Goal: Information Seeking & Learning: Find contact information

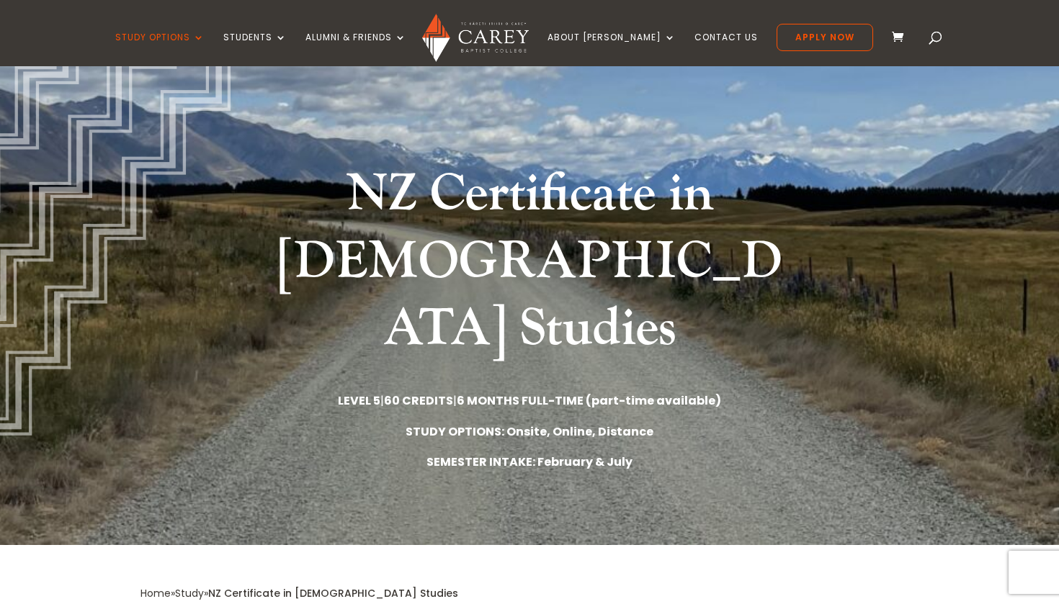
scroll to position [99, 0]
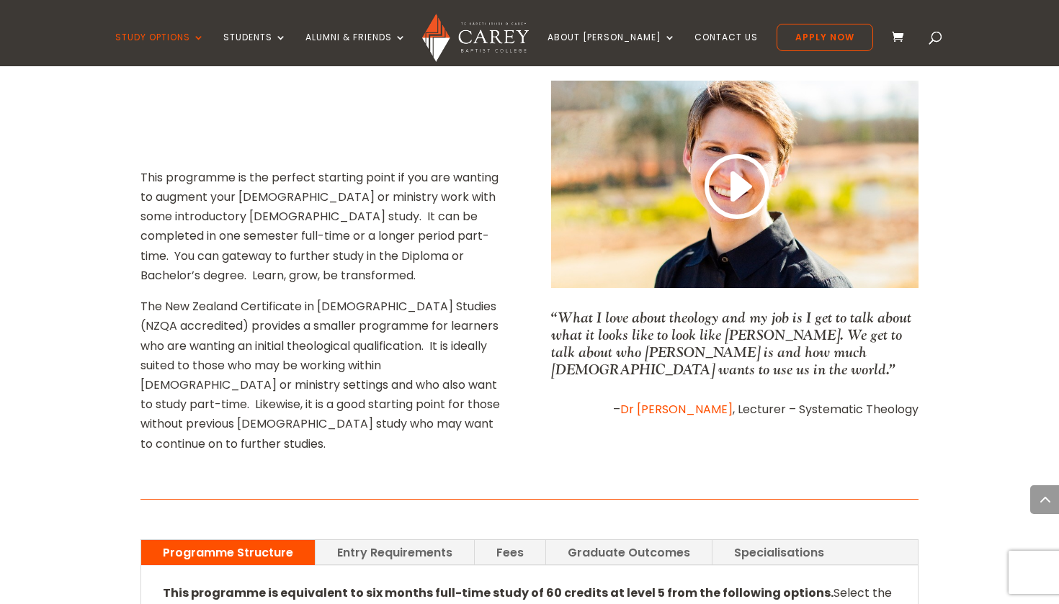
scroll to position [650, 0]
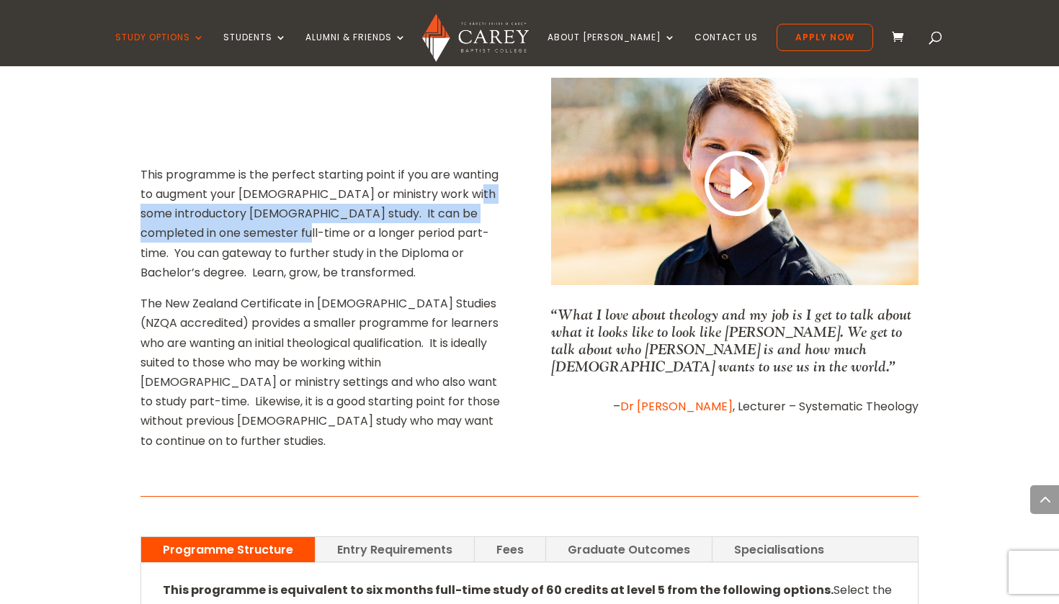
drag, startPoint x: 157, startPoint y: 148, endPoint x: 313, endPoint y: 158, distance: 156.6
click at [313, 165] on p "This programme is the perfect starting point if you are wanting to augment your…" at bounding box center [323, 229] width 367 height 129
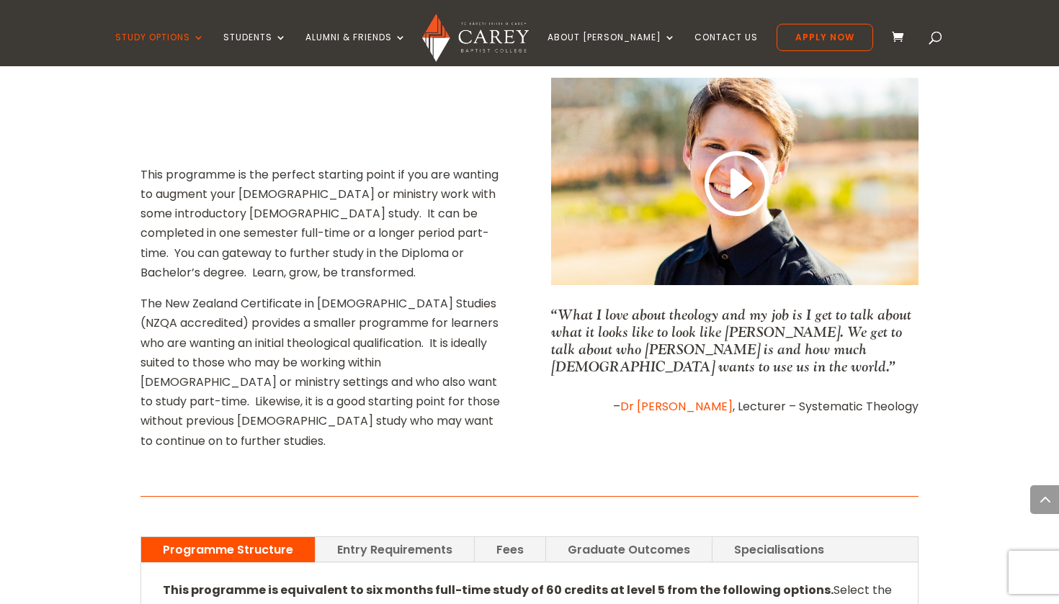
click at [342, 294] on p "The New Zealand Certificate in [DEMOGRAPHIC_DATA] Studies (NZQA accredited) pro…" at bounding box center [323, 372] width 367 height 157
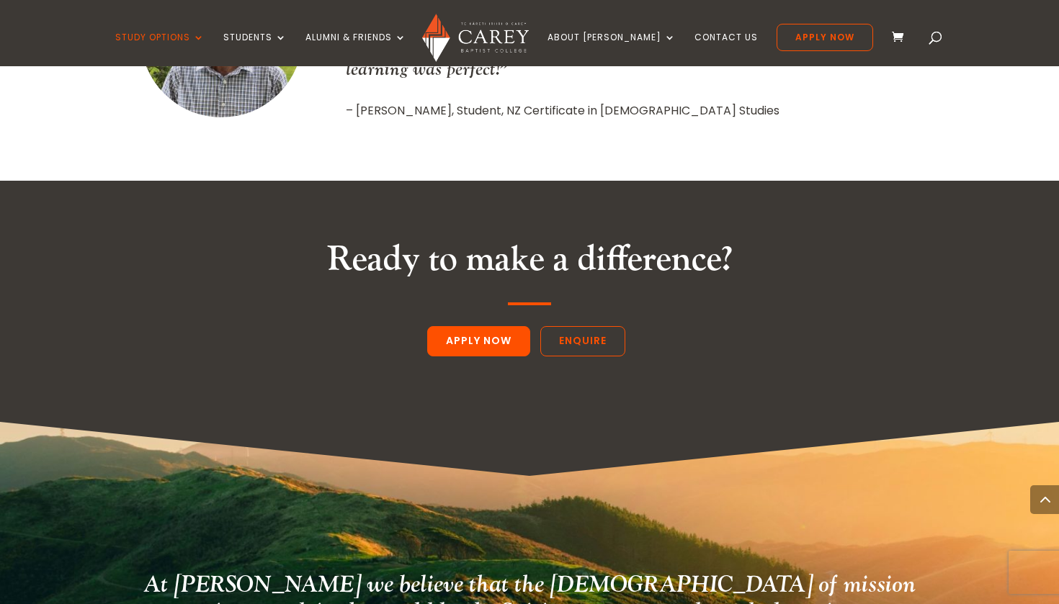
scroll to position [2254, 0]
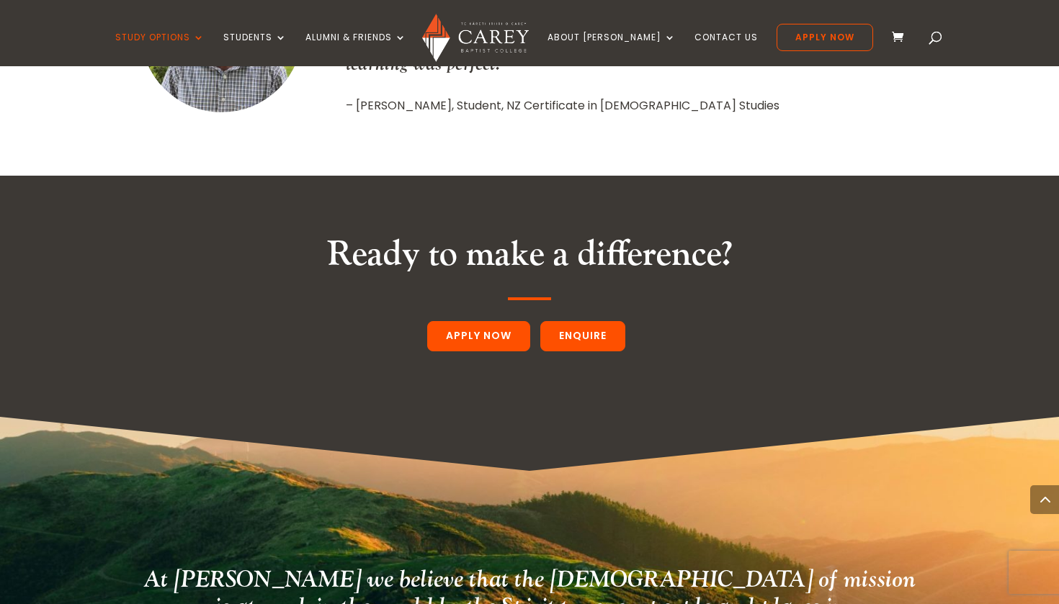
click at [608, 321] on link "Enquire" at bounding box center [582, 336] width 85 height 30
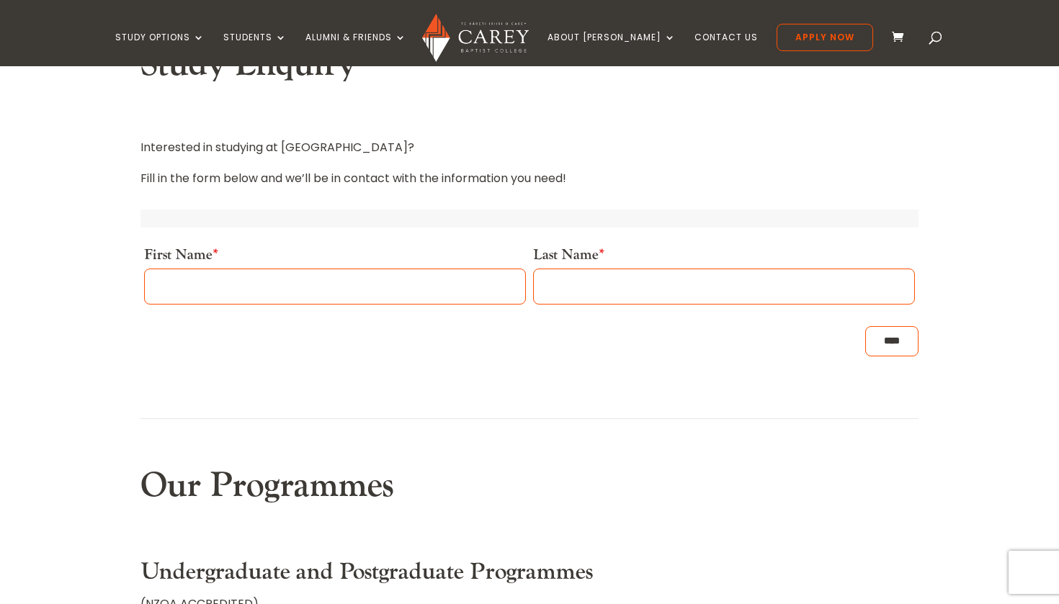
scroll to position [427, 0]
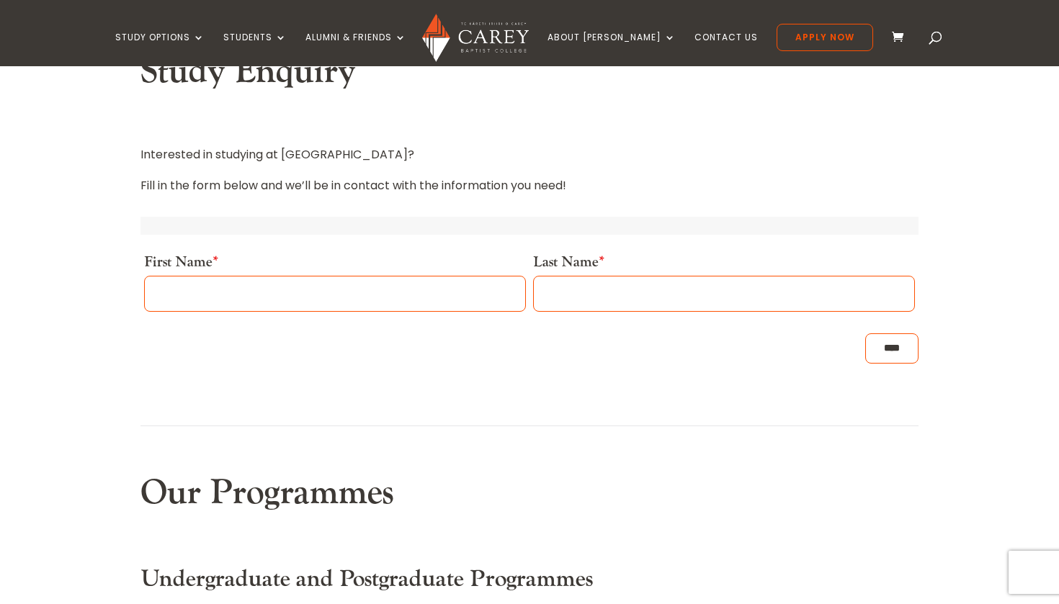
click at [325, 287] on input "First Name *" at bounding box center [335, 294] width 382 height 36
type input "******"
click at [648, 293] on input "Last Name *" at bounding box center [724, 294] width 382 height 36
type input "*******"
click at [866, 343] on input "****" at bounding box center [891, 348] width 53 height 30
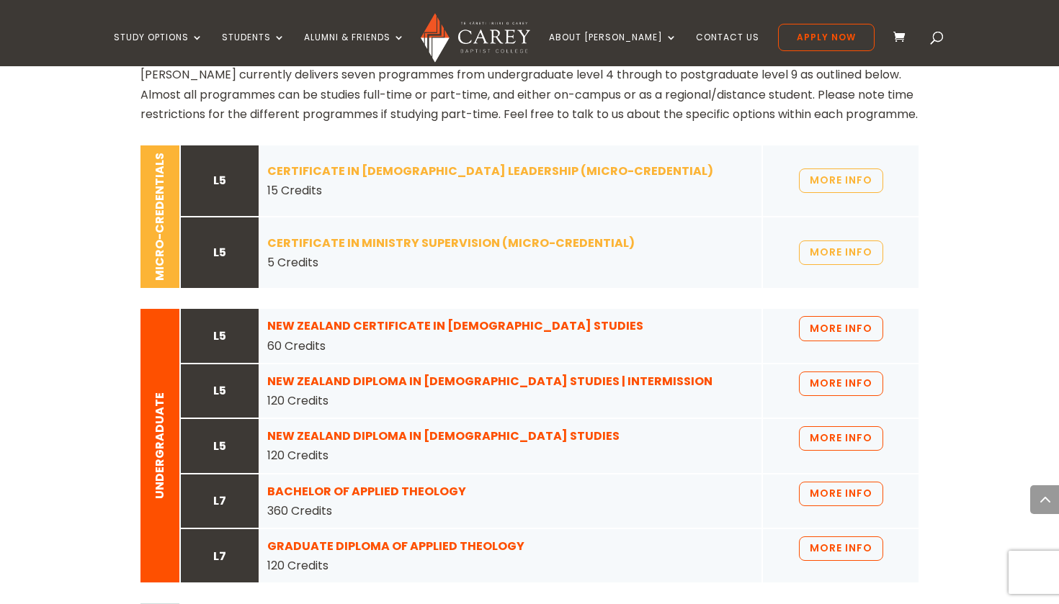
scroll to position [1133, 0]
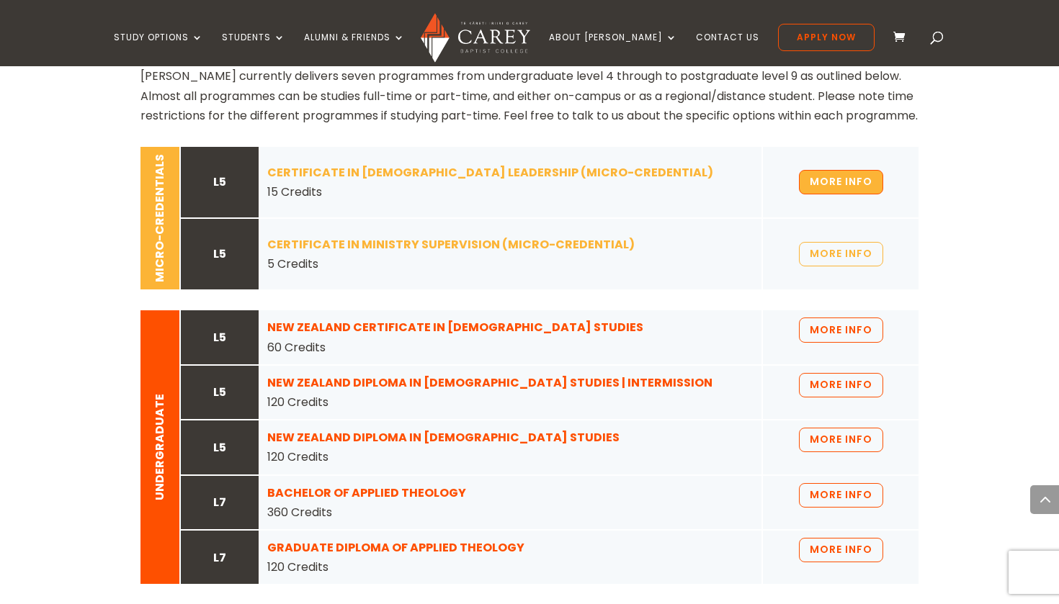
click at [837, 194] on link "MORE INFO" at bounding box center [841, 182] width 84 height 24
click at [447, 253] on strong "CERTIFICATE IN MINISTRY SUPERVISION (MICRO-CREDENTIAL)" at bounding box center [450, 244] width 367 height 17
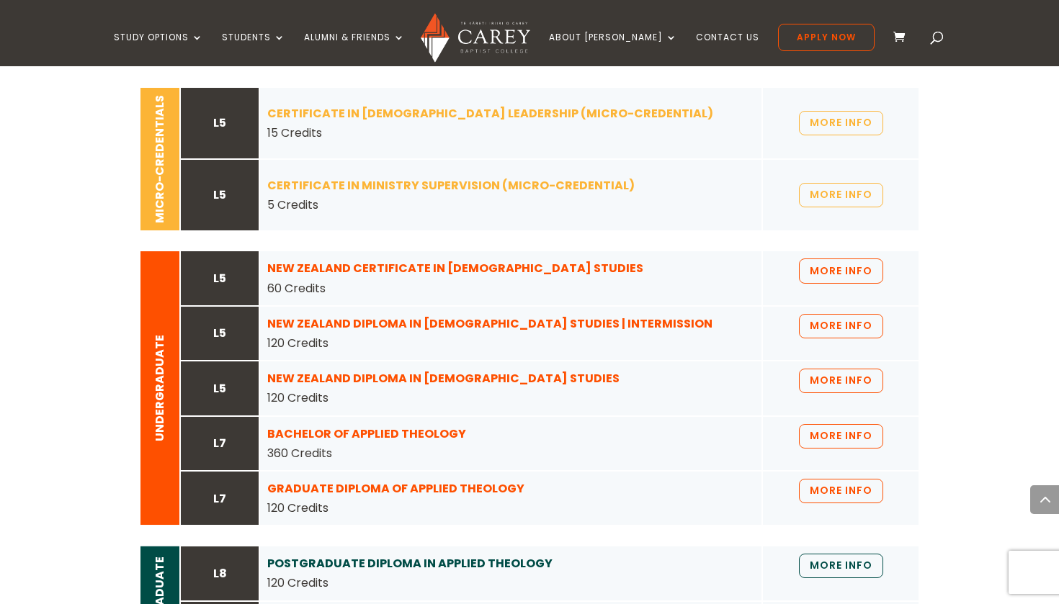
scroll to position [1215, 0]
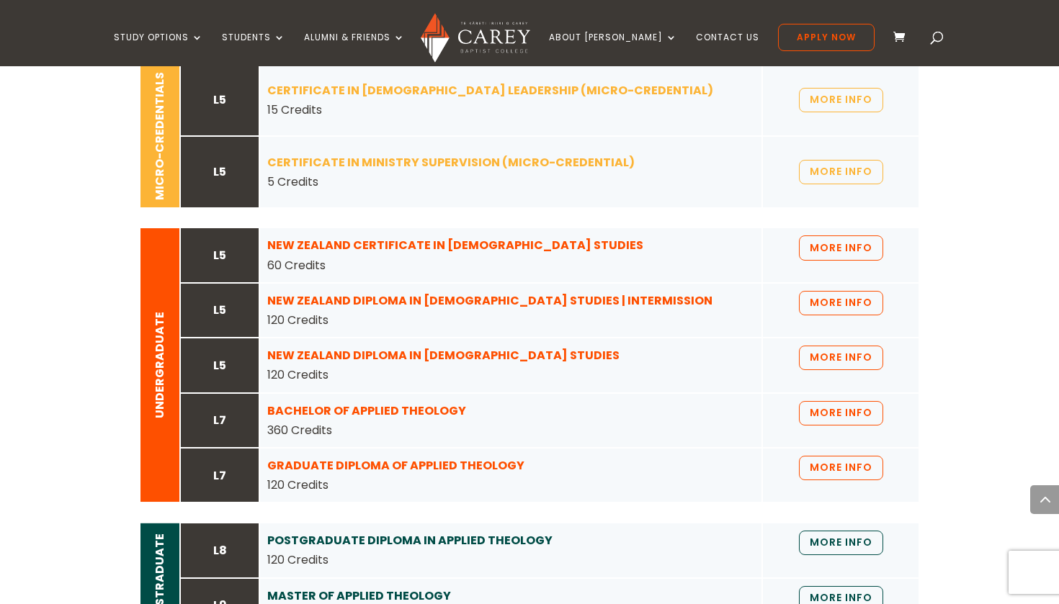
click at [394, 253] on strong "NEW ZEALAND CERTIFICATE IN CHRISTIAN STUDIES" at bounding box center [455, 245] width 376 height 17
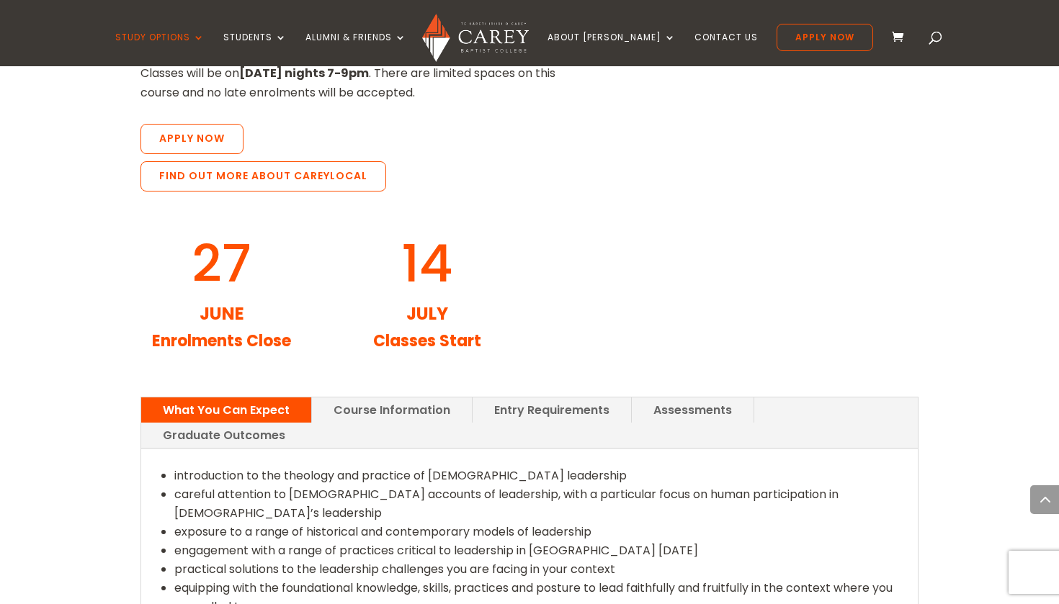
scroll to position [1583, 0]
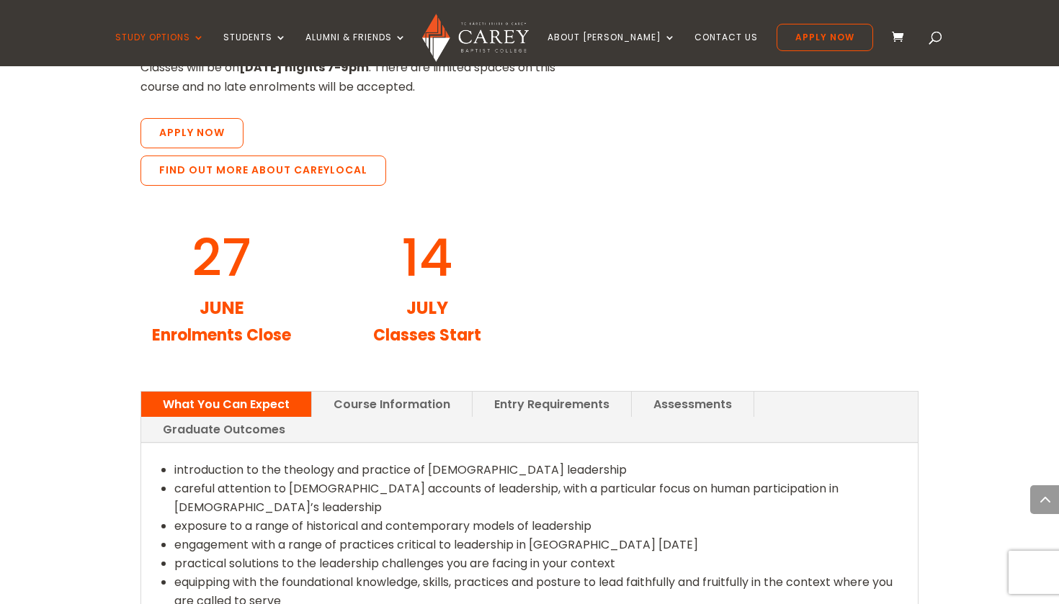
click at [383, 392] on link "Course Information" at bounding box center [392, 404] width 160 height 25
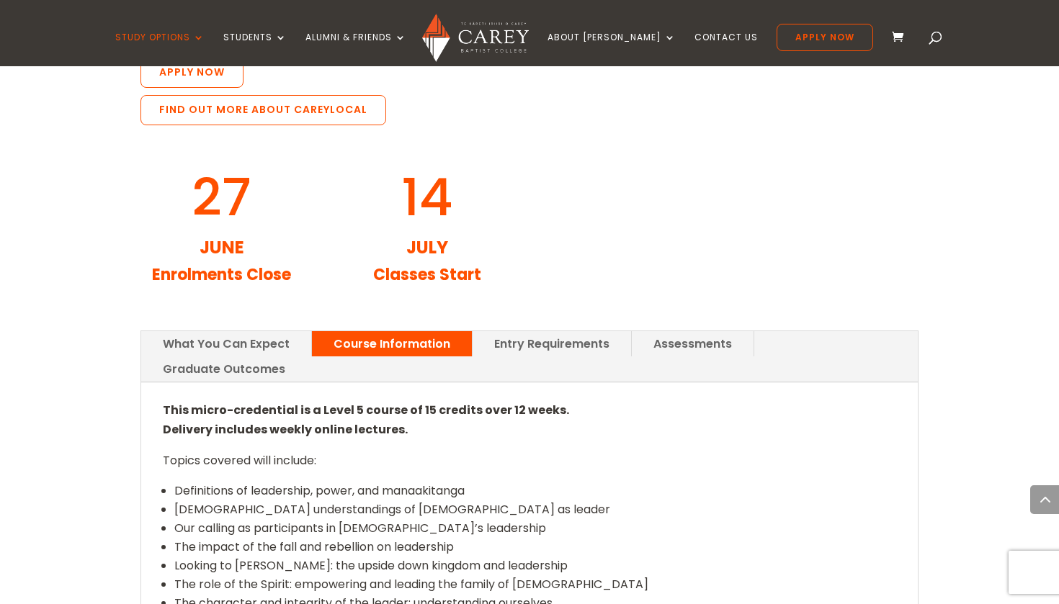
scroll to position [1653, 0]
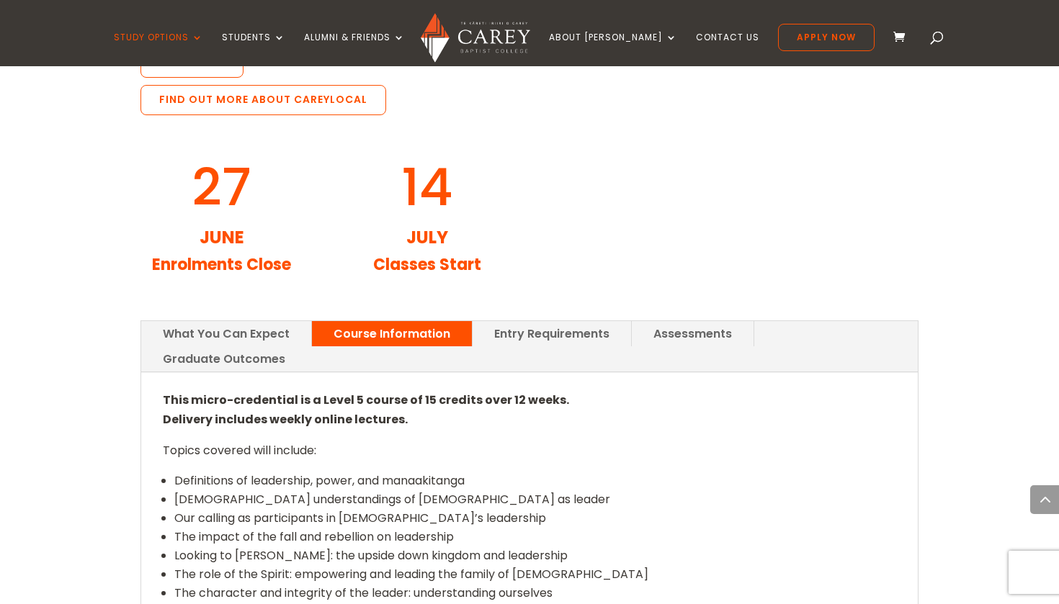
click at [556, 321] on link "Entry Requirements" at bounding box center [551, 333] width 158 height 25
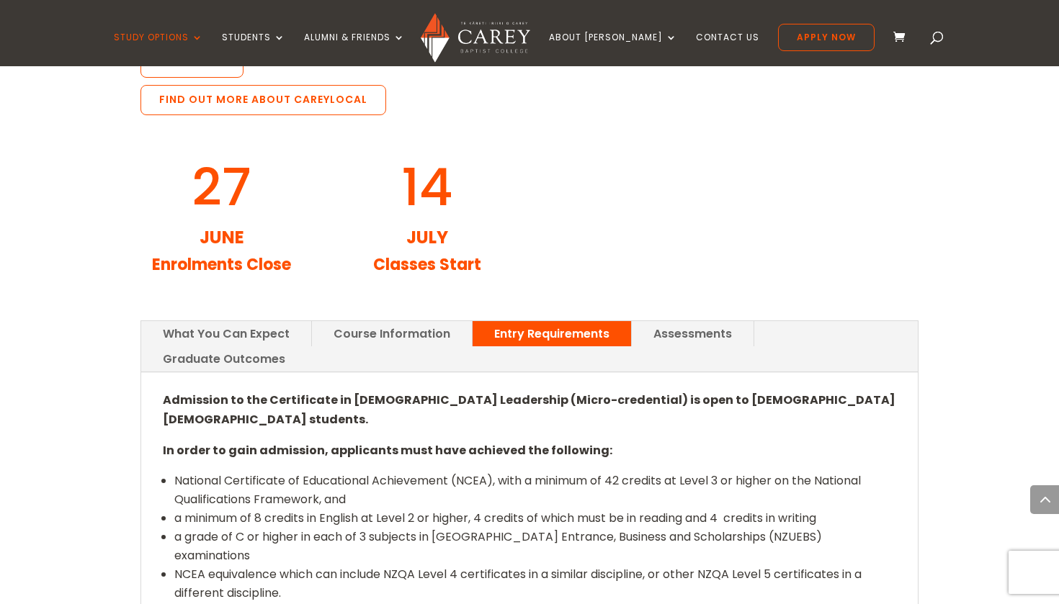
click at [709, 321] on link "Assessments" at bounding box center [693, 333] width 122 height 25
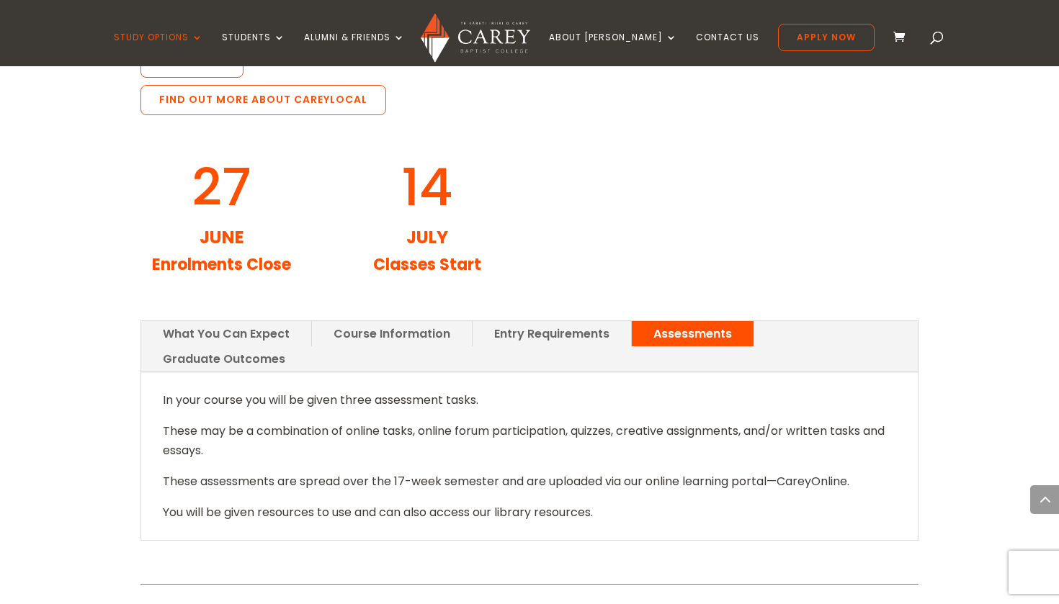
click at [307, 346] on link "Graduate Outcomes" at bounding box center [224, 358] width 166 height 25
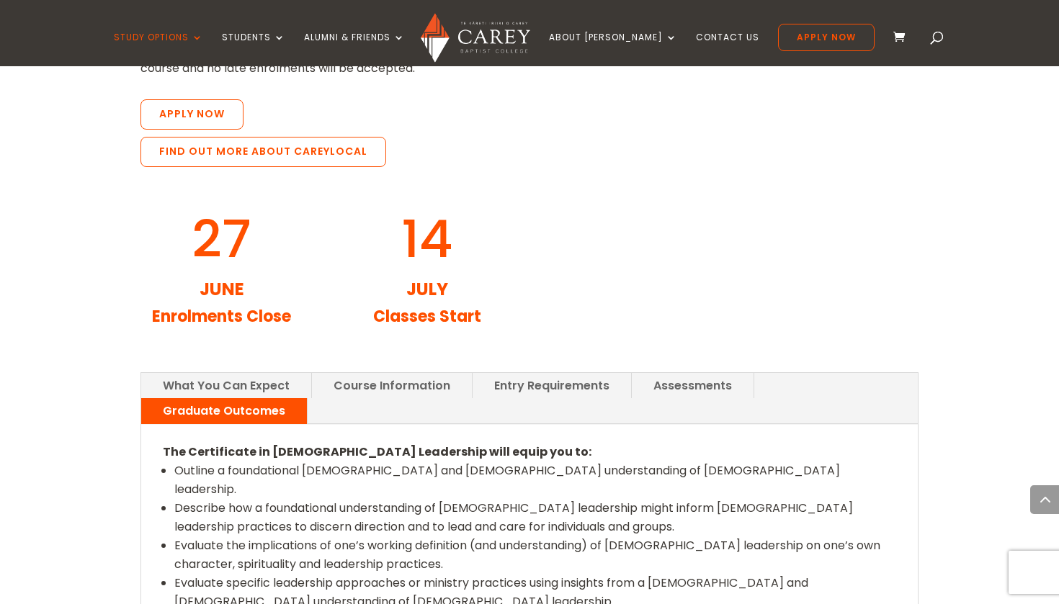
scroll to position [1567, 0]
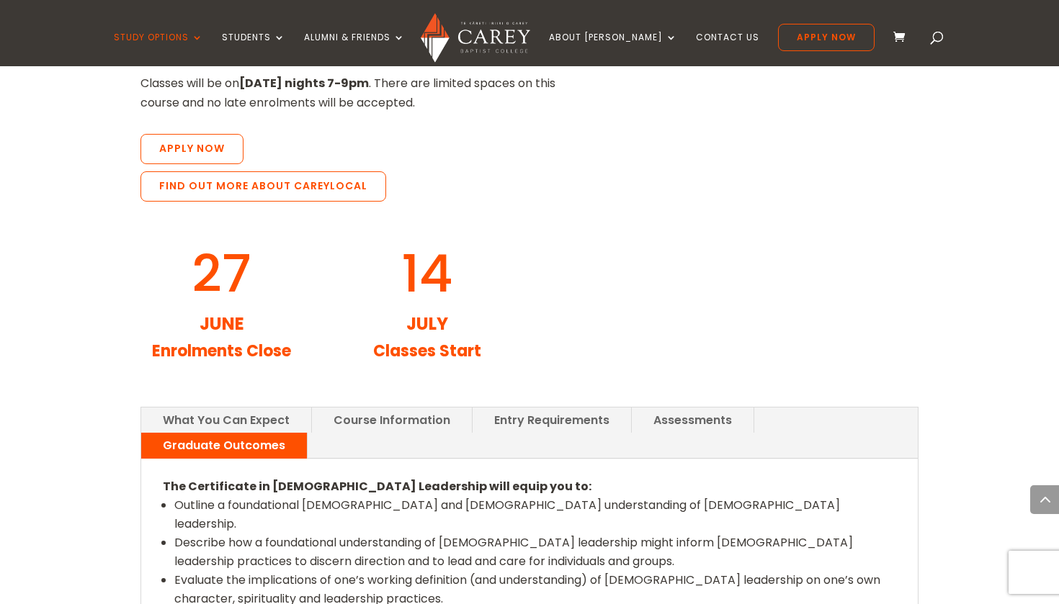
click at [387, 408] on link "Course Information" at bounding box center [392, 420] width 160 height 25
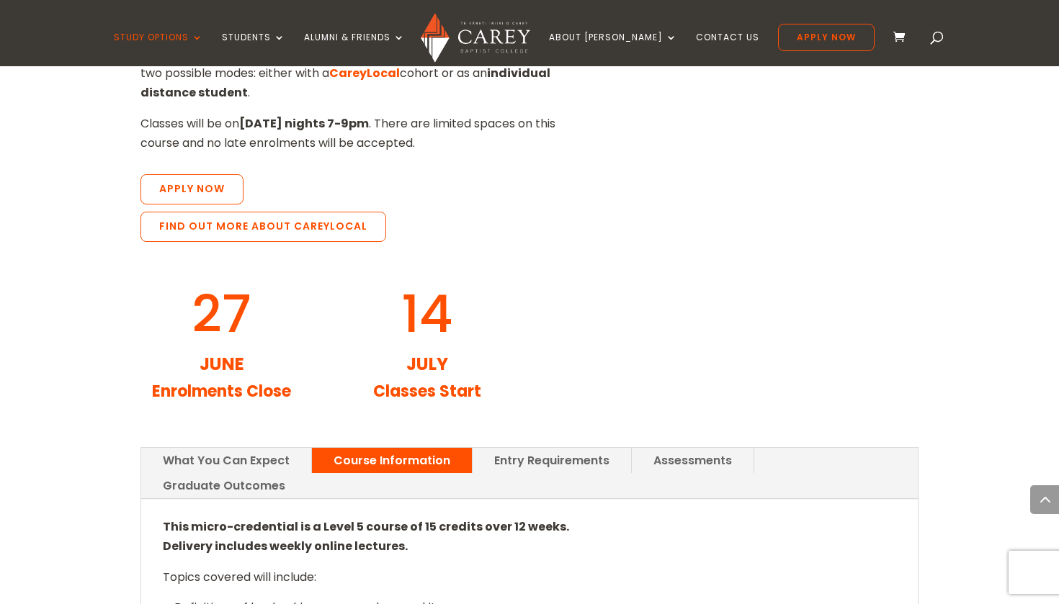
scroll to position [1541, 0]
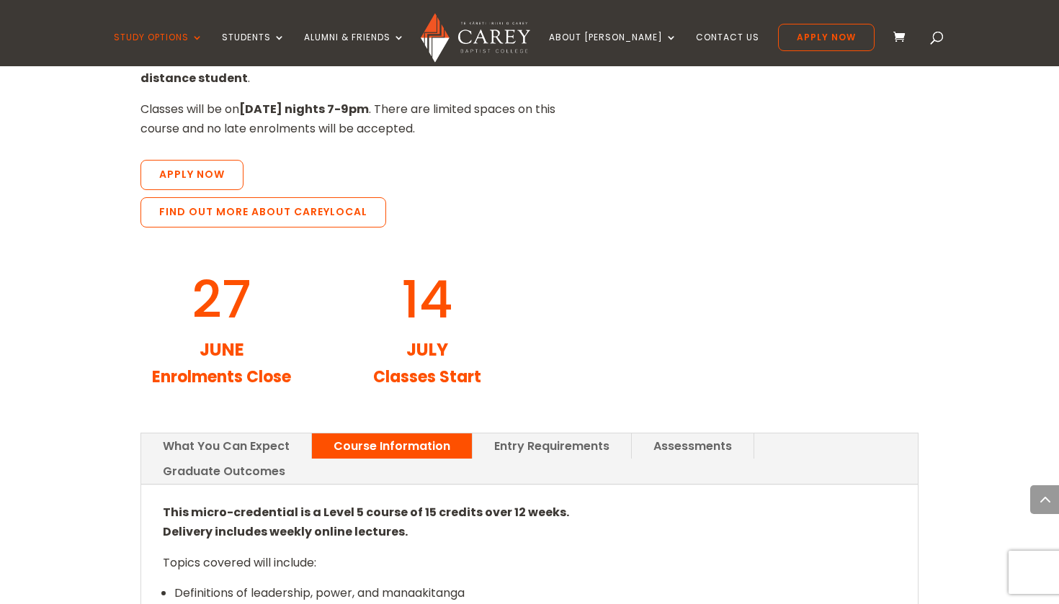
click at [690, 433] on link "Assessments" at bounding box center [693, 445] width 122 height 25
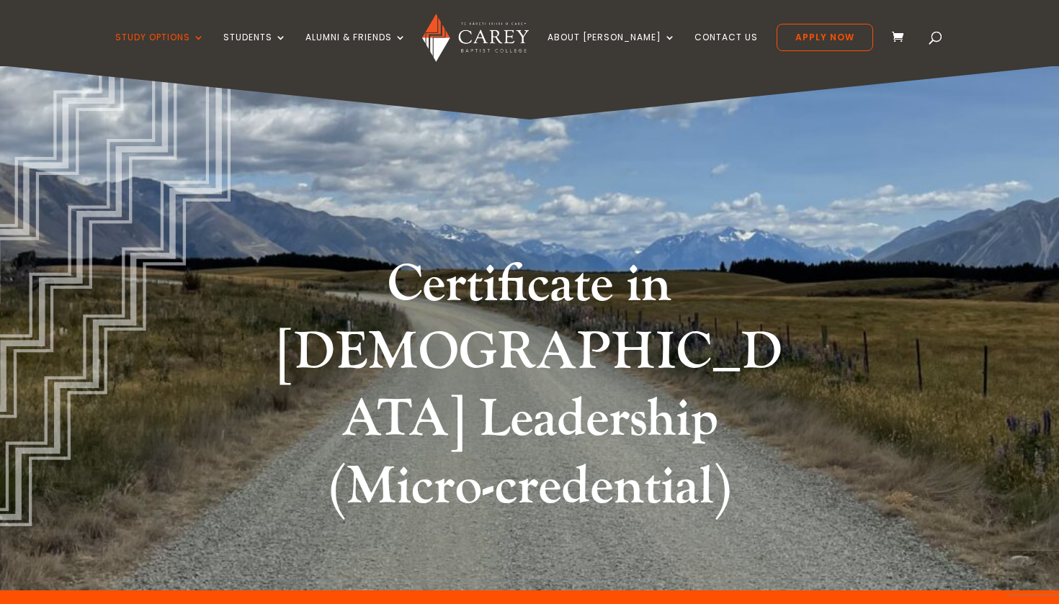
scroll to position [0, 0]
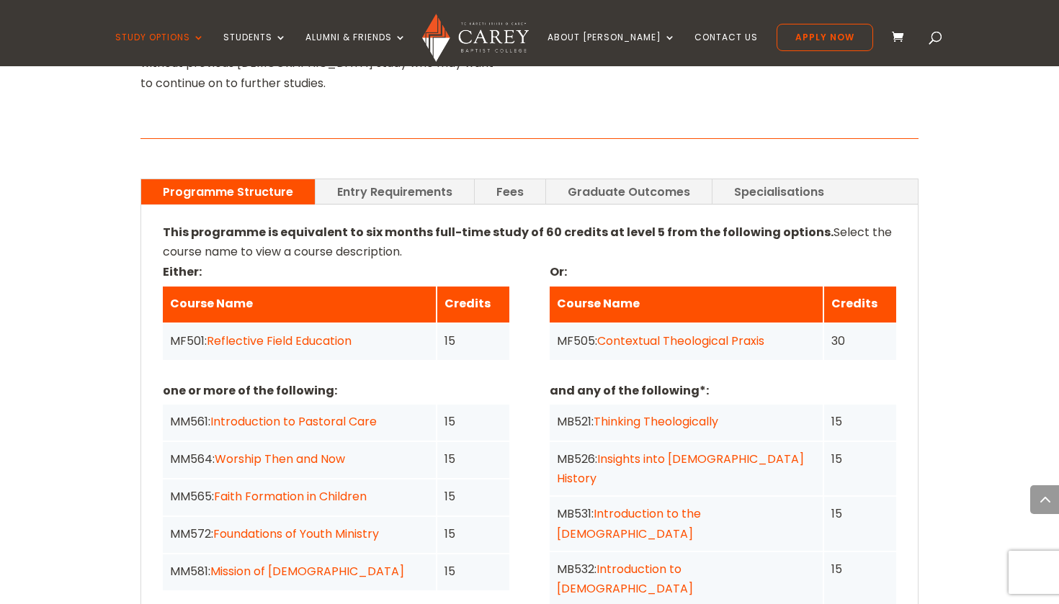
scroll to position [1013, 0]
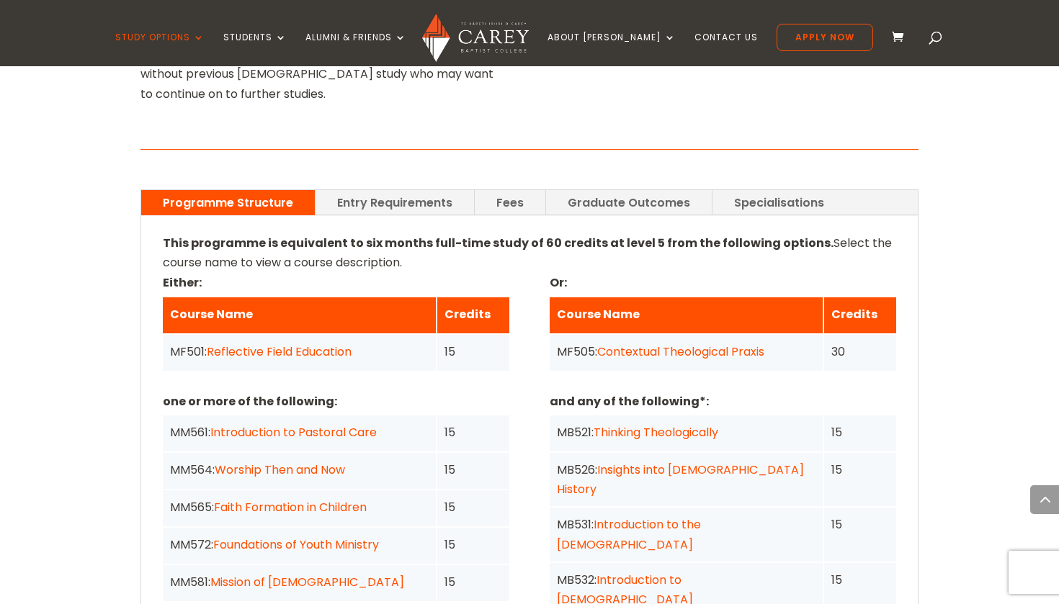
click at [289, 343] on link "Reflective Field Education" at bounding box center [279, 351] width 145 height 17
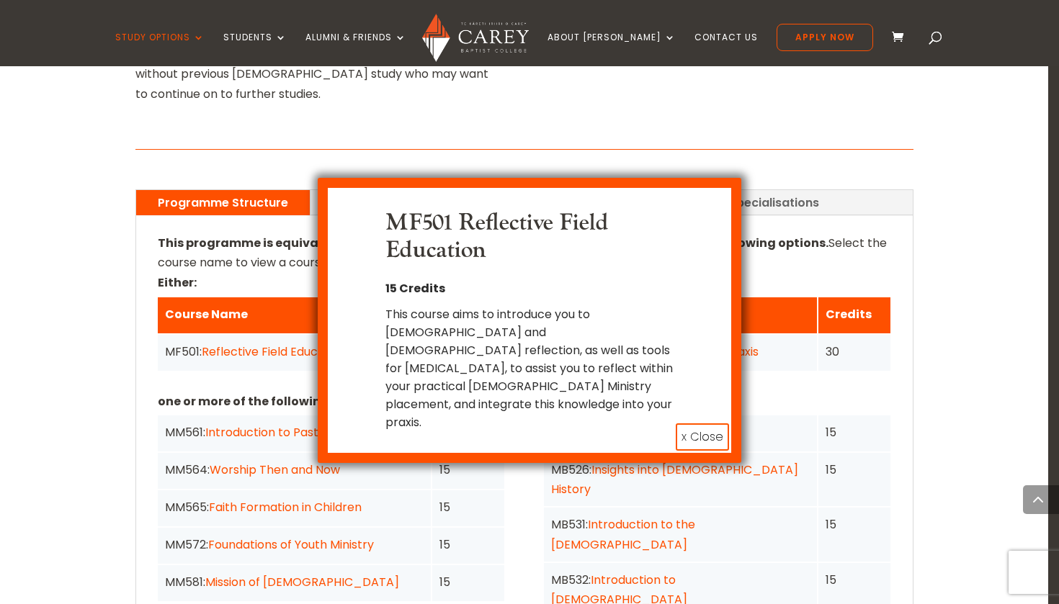
click at [705, 423] on button "x Close" at bounding box center [701, 436] width 53 height 27
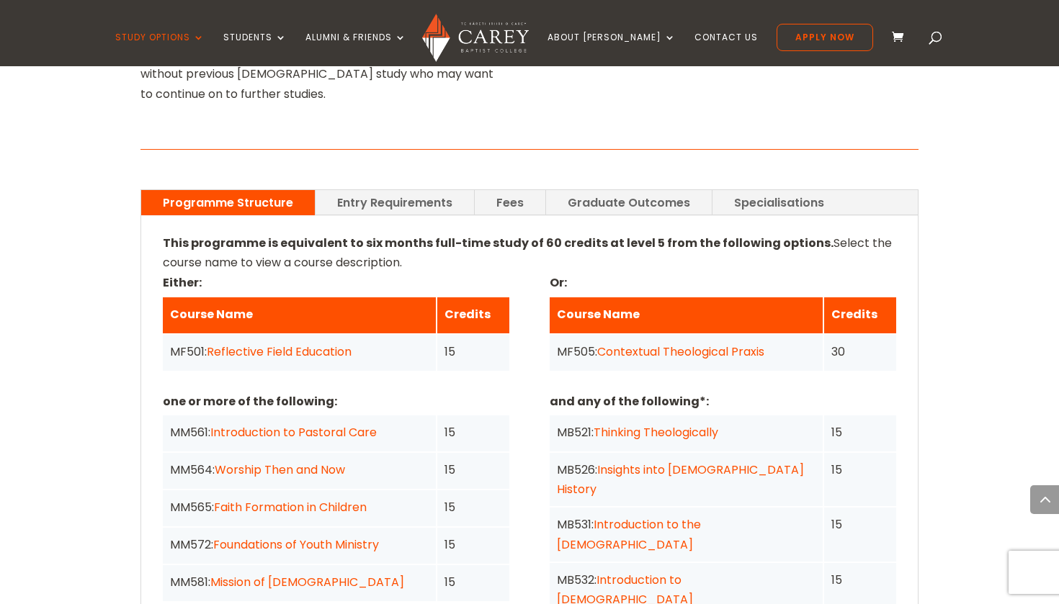
click at [275, 499] on link "Faith Formation in Children" at bounding box center [290, 507] width 153 height 17
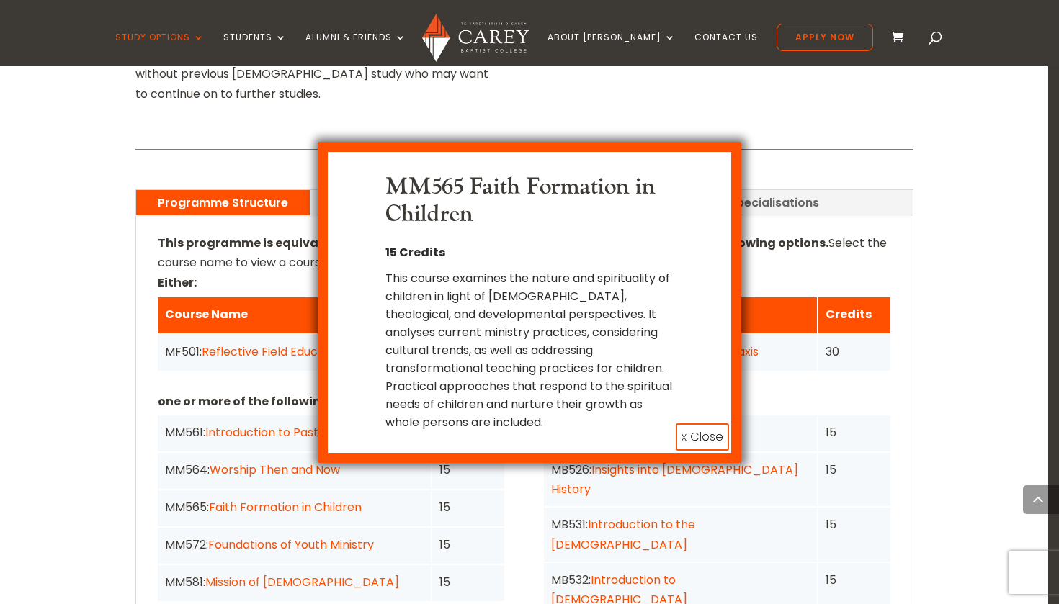
click at [691, 431] on button "x Close" at bounding box center [701, 436] width 53 height 27
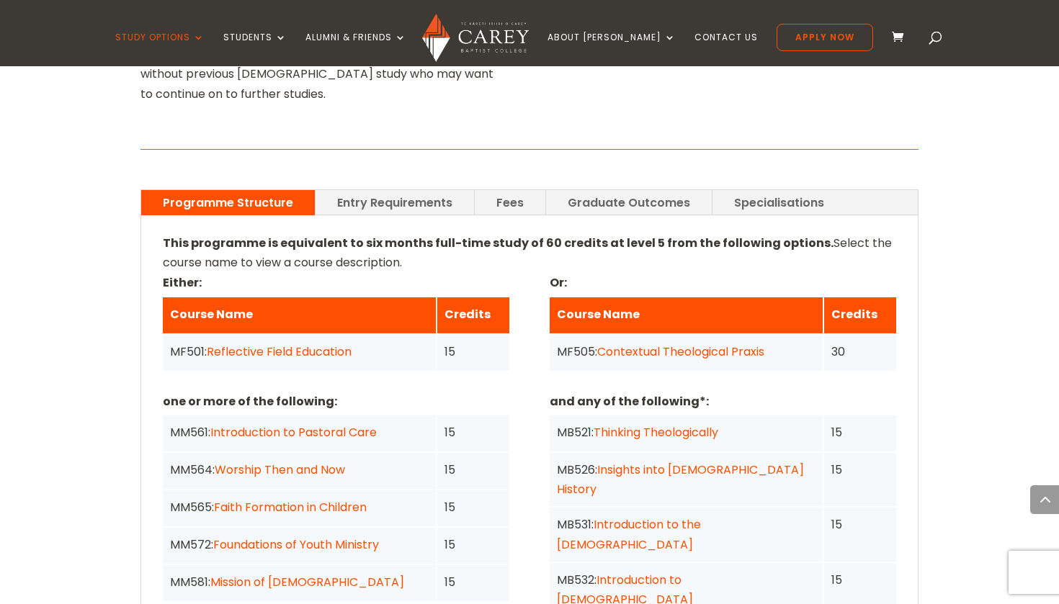
click at [304, 536] on link "Foundations of Youth Ministry" at bounding box center [296, 544] width 166 height 17
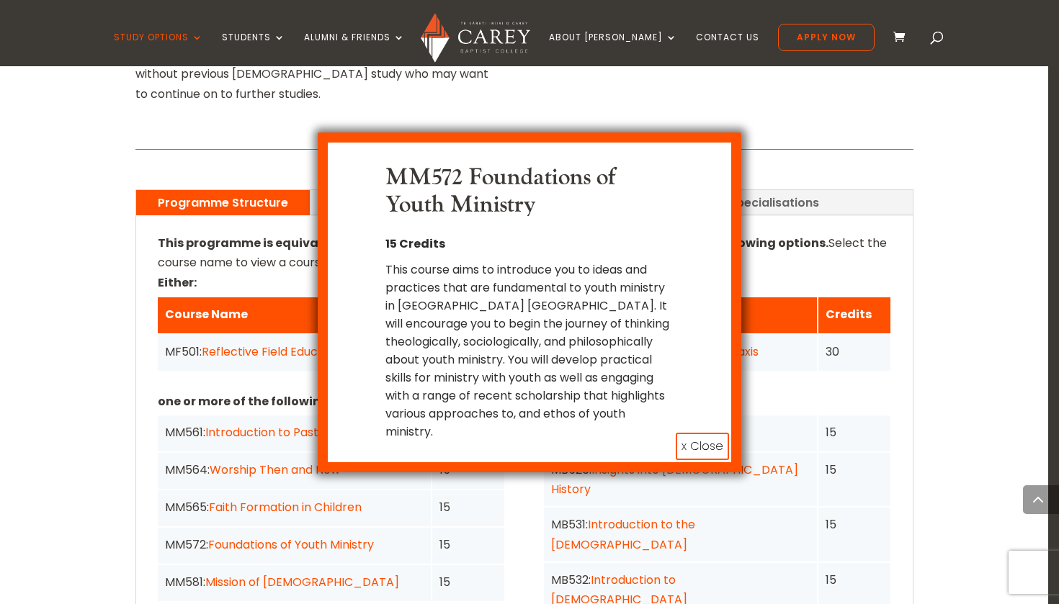
click at [700, 442] on button "x Close" at bounding box center [701, 446] width 53 height 27
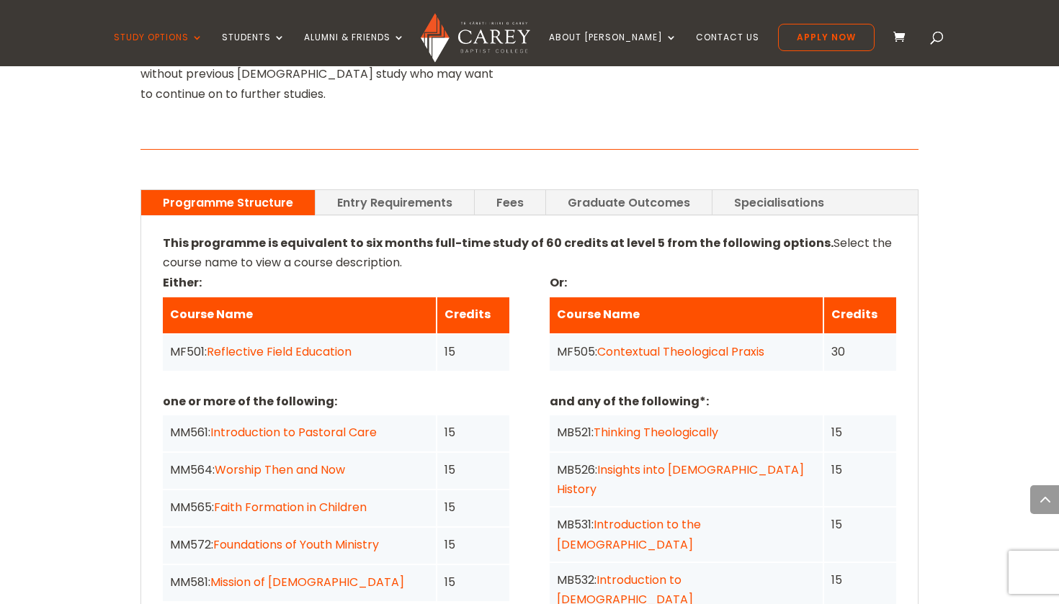
click at [245, 574] on link "Mission of God" at bounding box center [307, 582] width 194 height 17
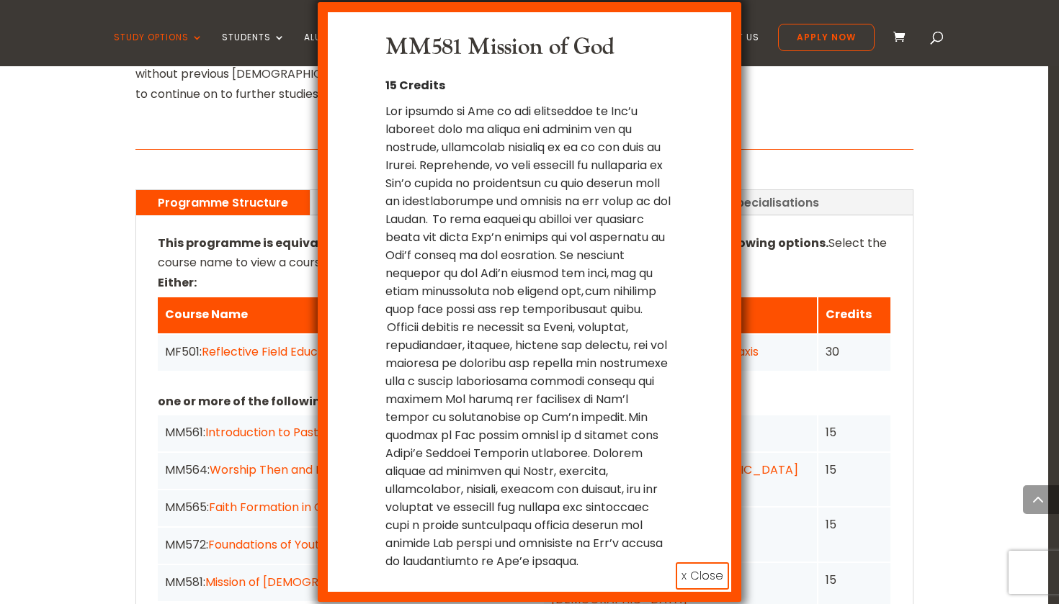
click at [692, 572] on button "x Close" at bounding box center [701, 575] width 53 height 27
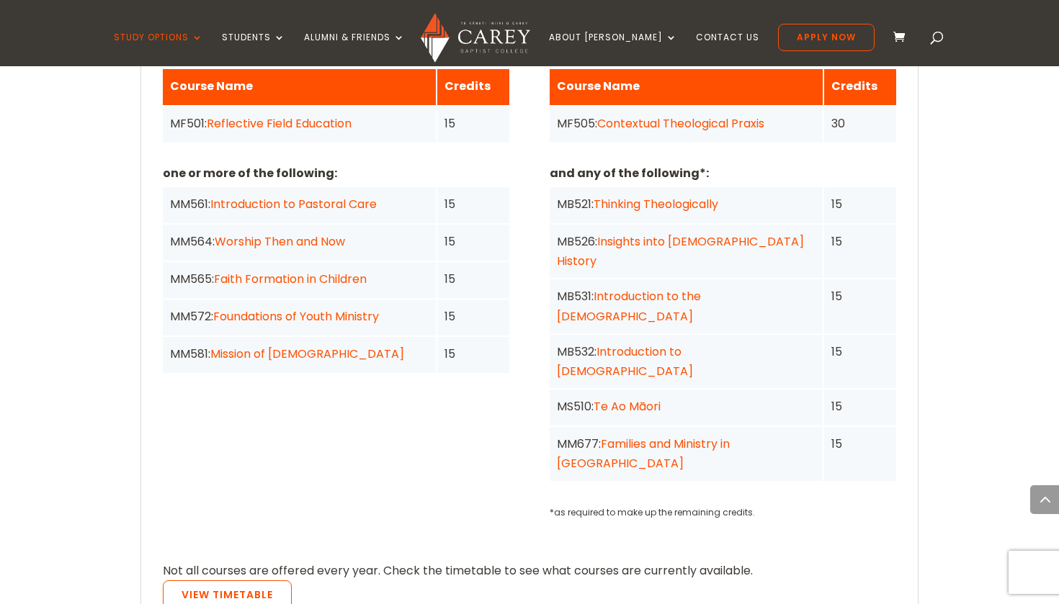
scroll to position [1244, 0]
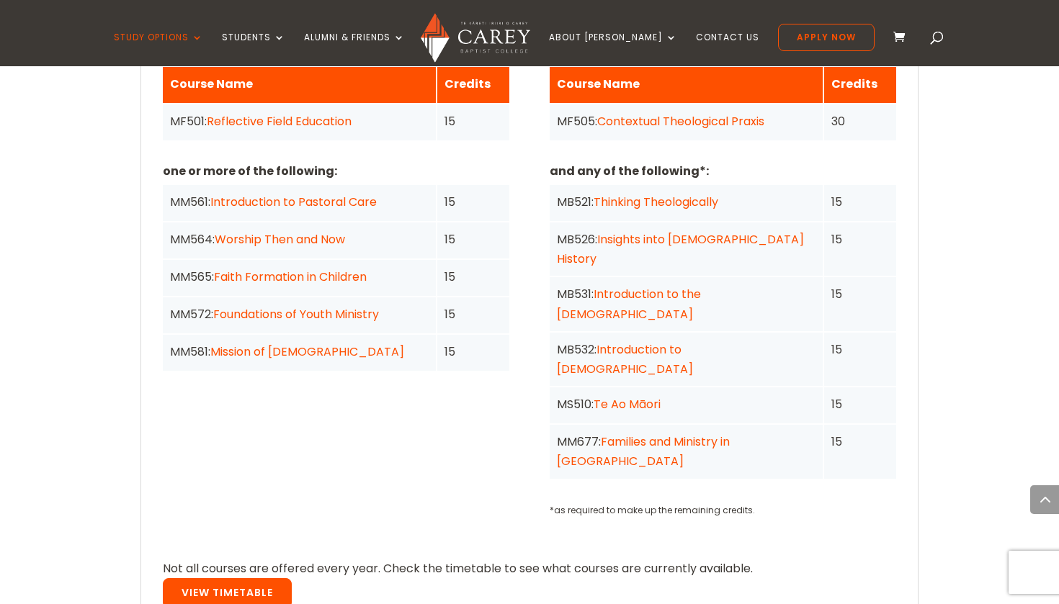
click at [227, 578] on link "View Timetable" at bounding box center [227, 593] width 129 height 30
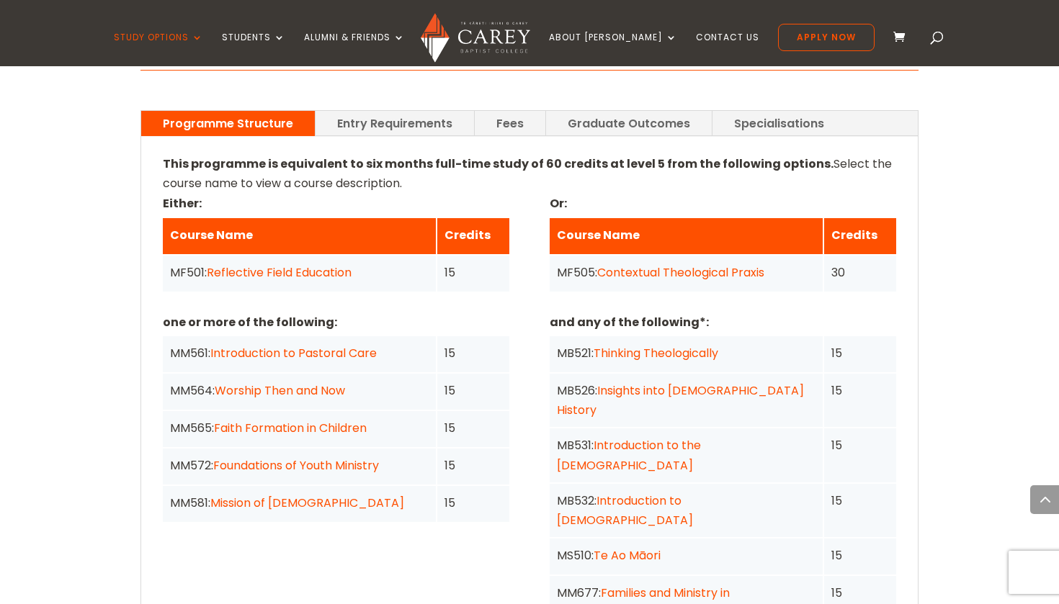
scroll to position [1110, 0]
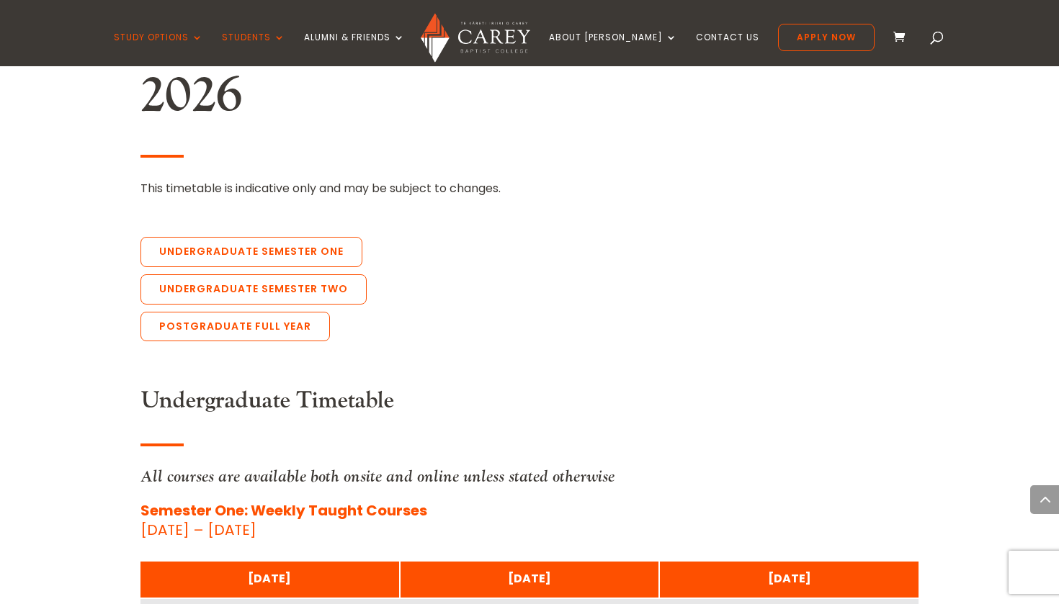
scroll to position [3227, 0]
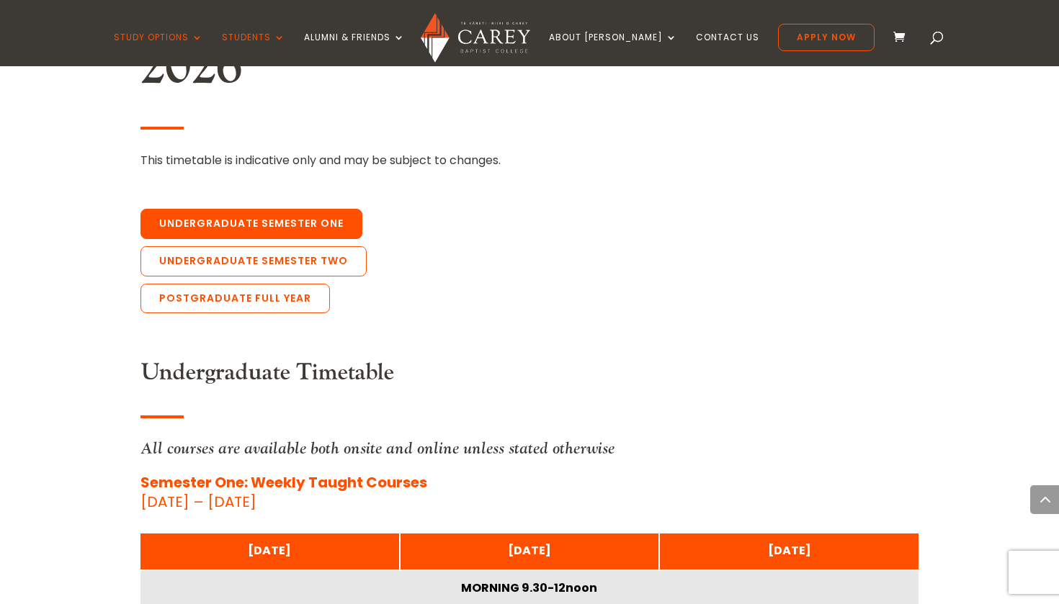
click at [245, 209] on link "Undergraduate Semester One" at bounding box center [251, 224] width 222 height 30
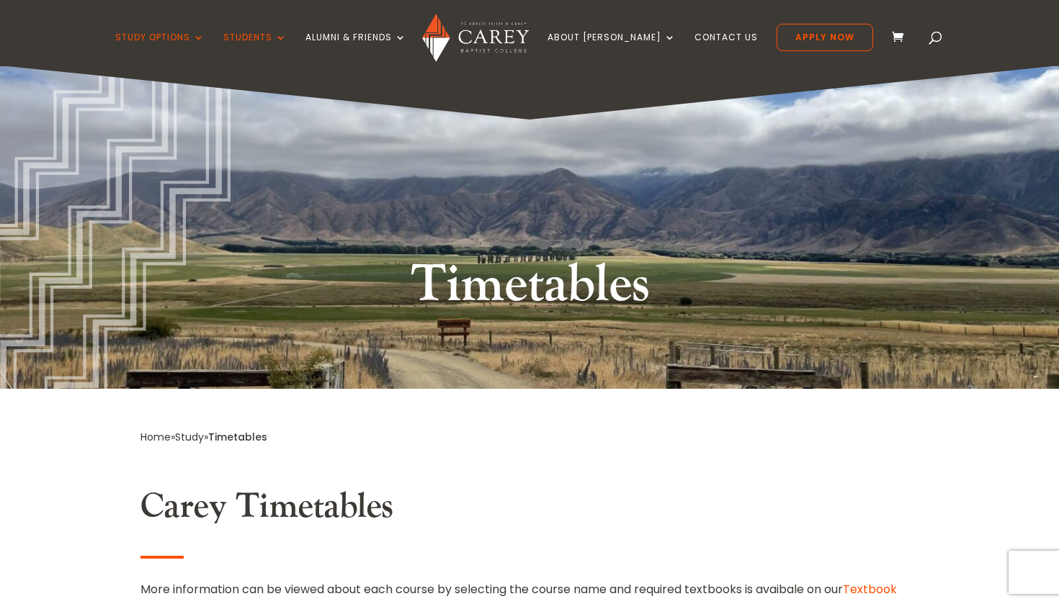
scroll to position [0, 0]
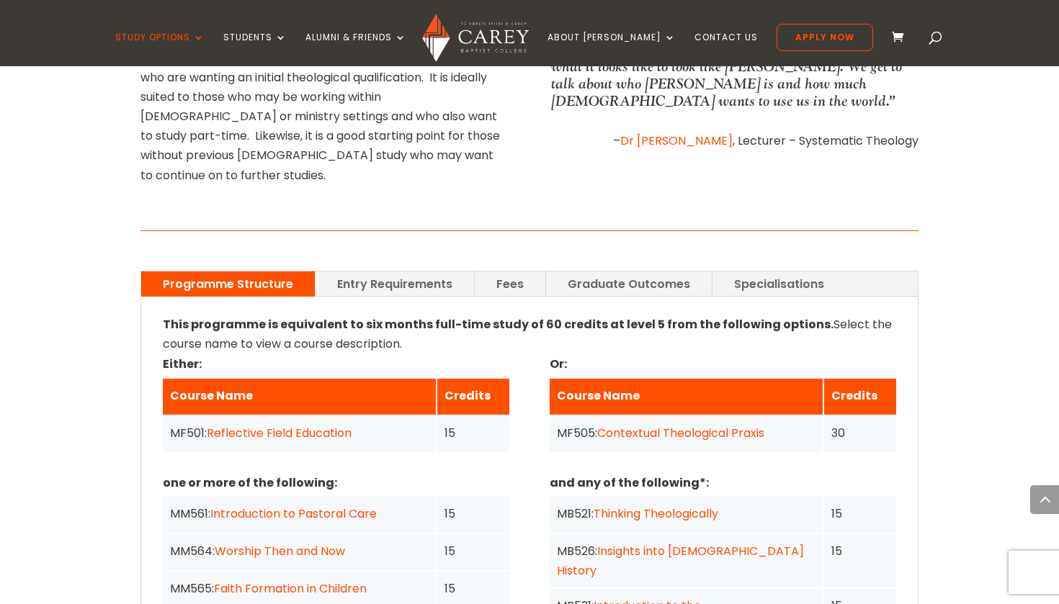
scroll to position [935, 0]
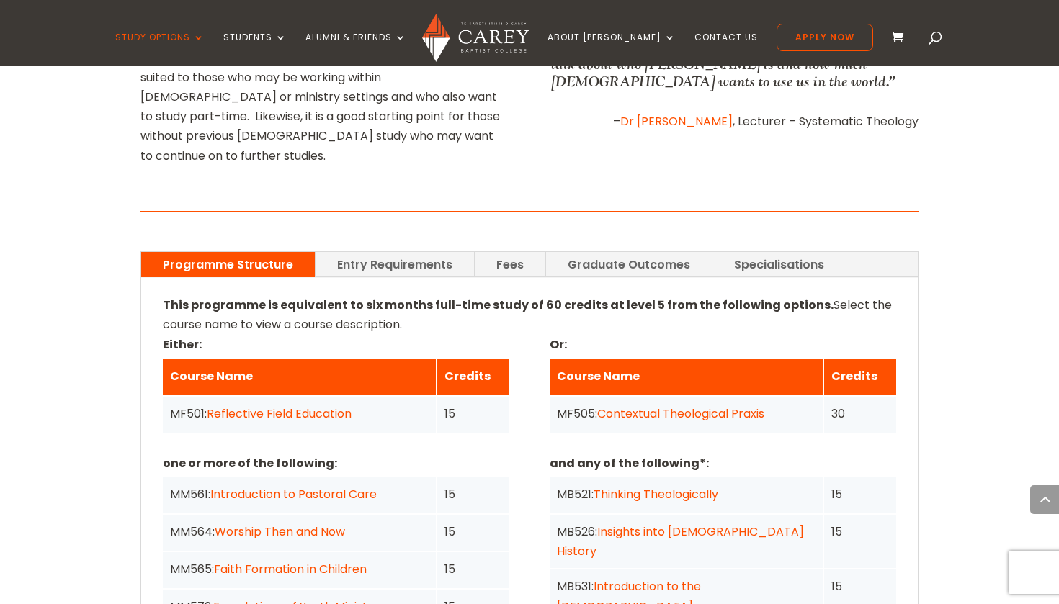
click at [418, 252] on link "Entry Requirements" at bounding box center [394, 264] width 158 height 25
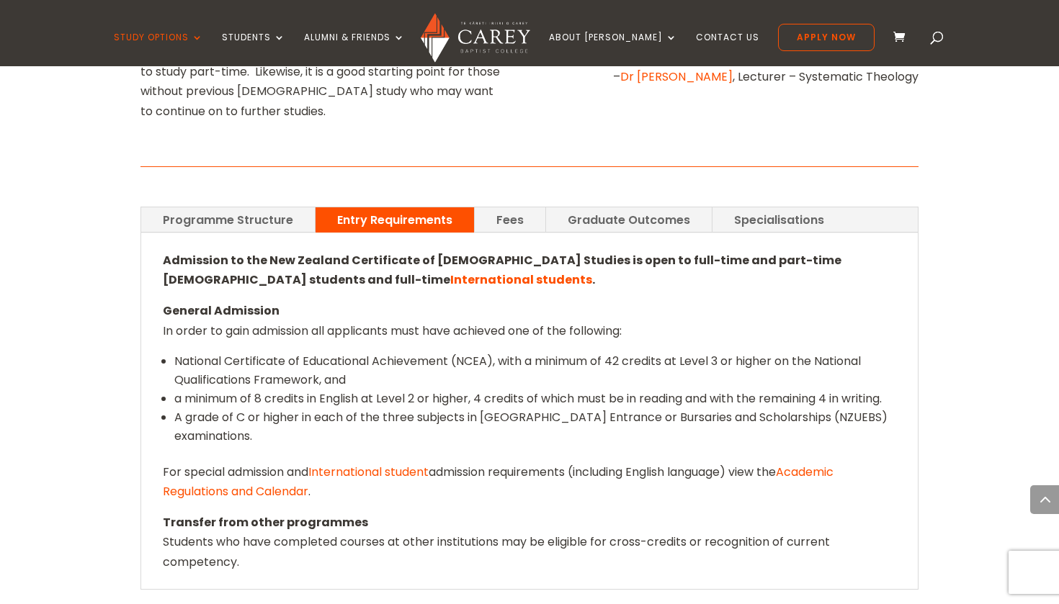
scroll to position [986, 0]
click at [517, 208] on link "Fees" at bounding box center [510, 220] width 71 height 25
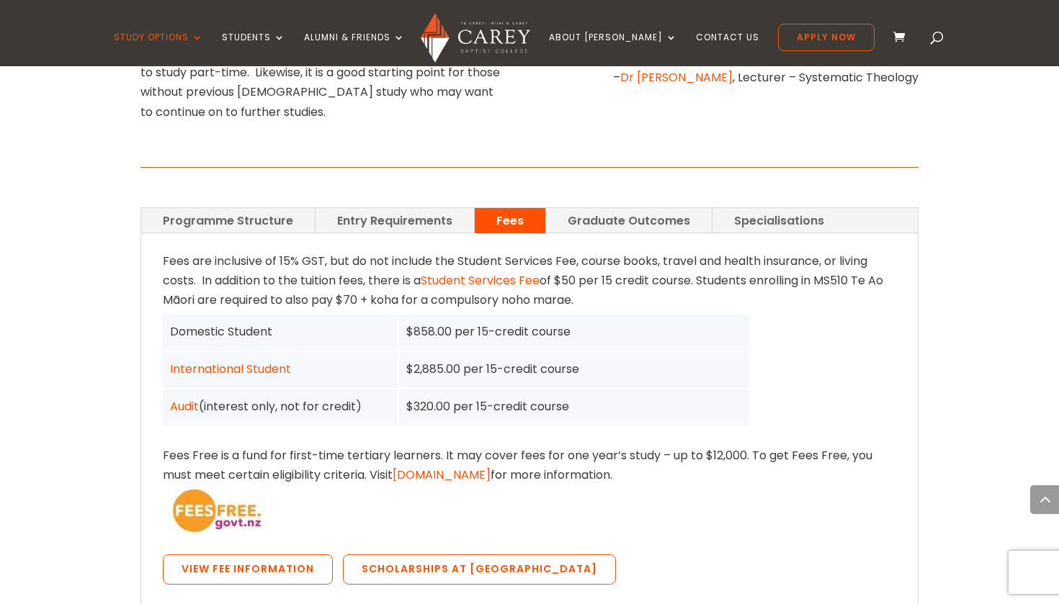
click at [377, 208] on link "Entry Requirements" at bounding box center [394, 220] width 158 height 25
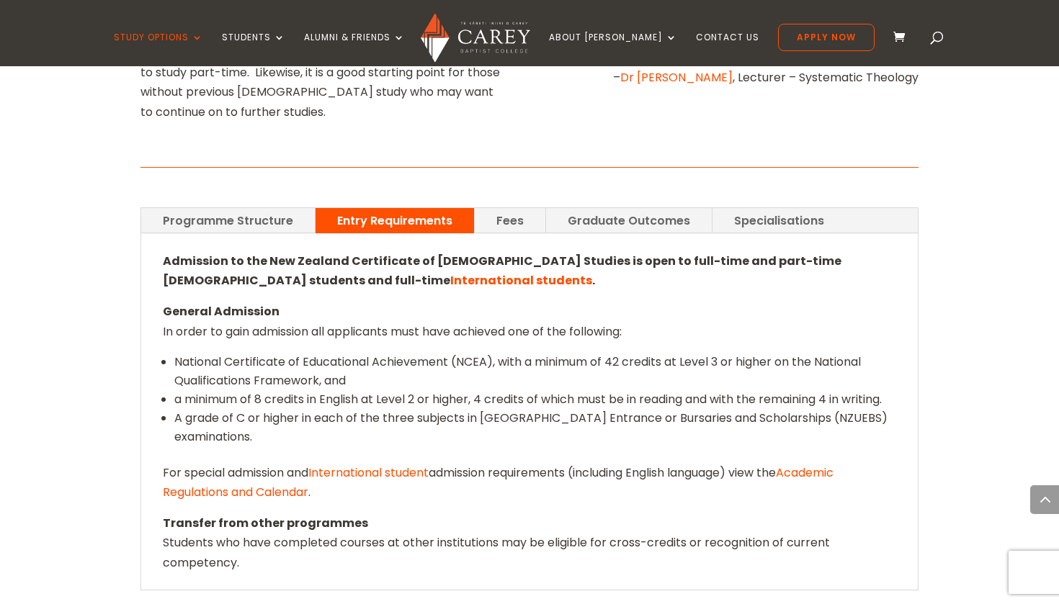
click at [210, 208] on link "Programme Structure" at bounding box center [228, 220] width 174 height 25
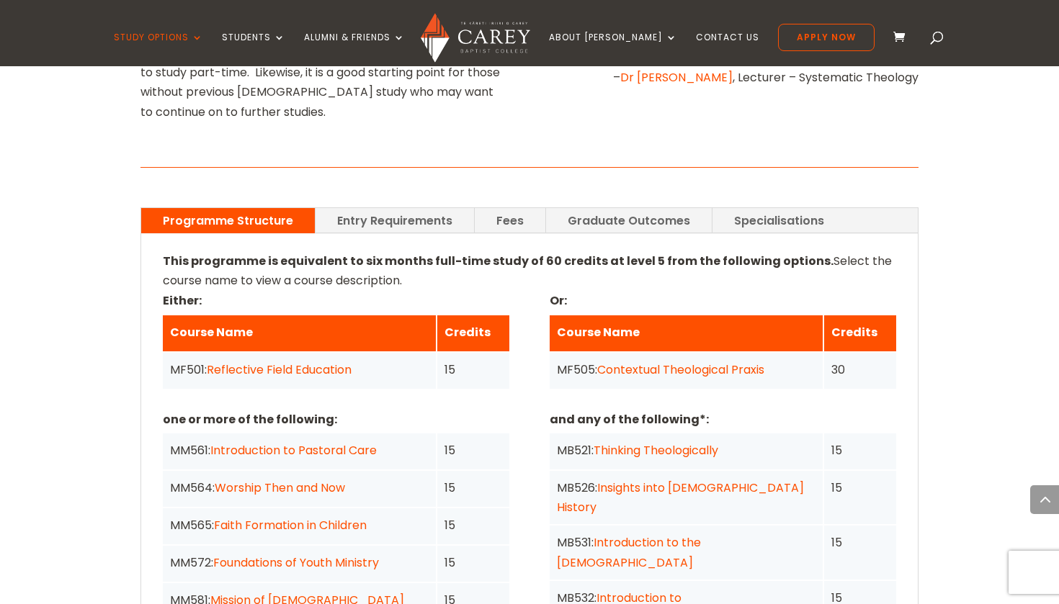
click at [503, 208] on link "Fees" at bounding box center [510, 220] width 71 height 25
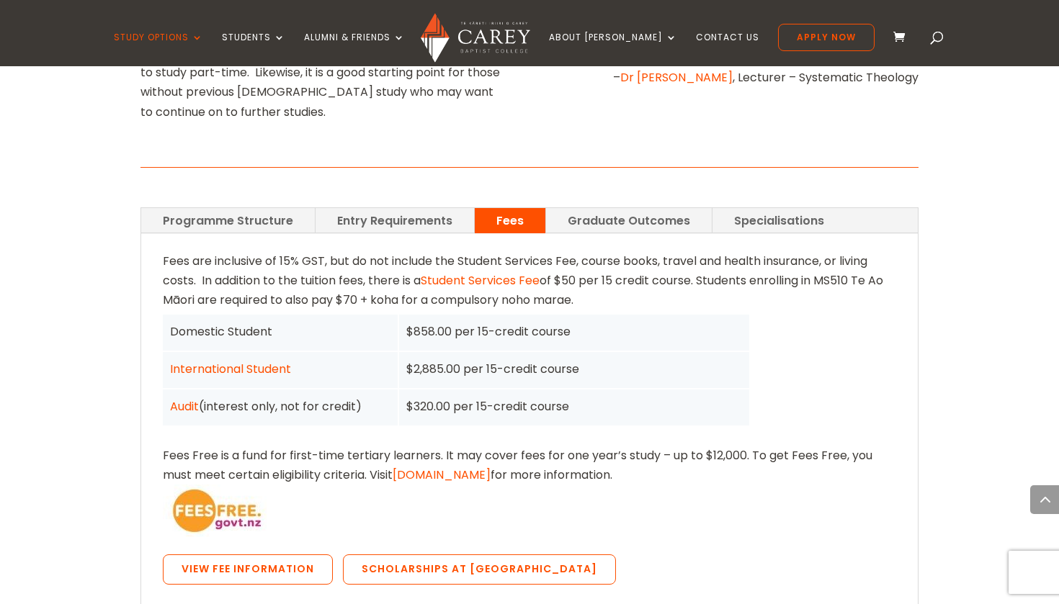
click at [614, 208] on link "Graduate Outcomes" at bounding box center [629, 220] width 166 height 25
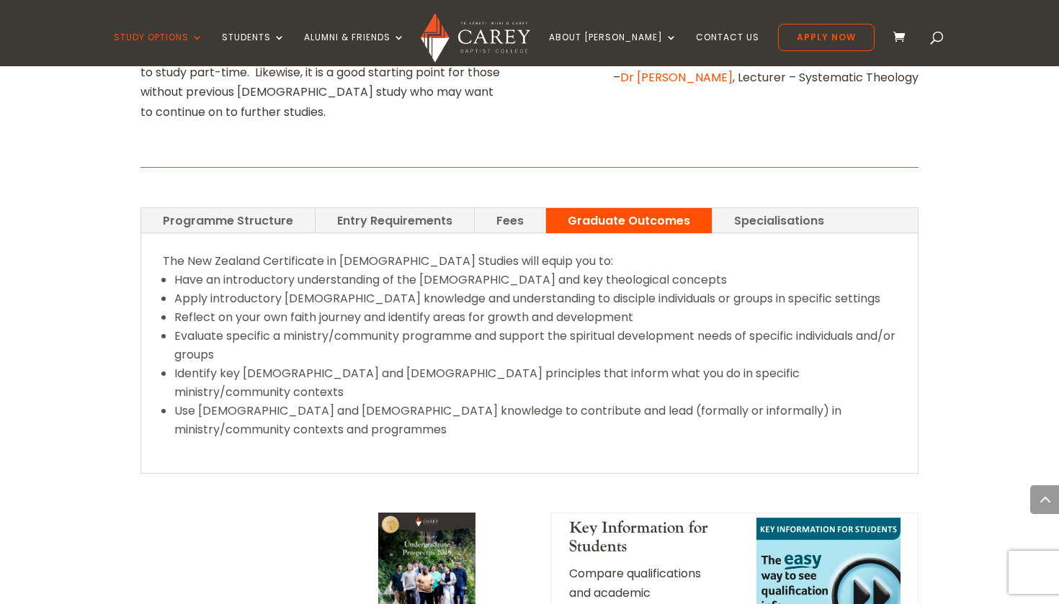
click at [768, 208] on link "Specialisations" at bounding box center [778, 220] width 133 height 25
click at [749, 208] on link "Specialisations" at bounding box center [778, 220] width 133 height 25
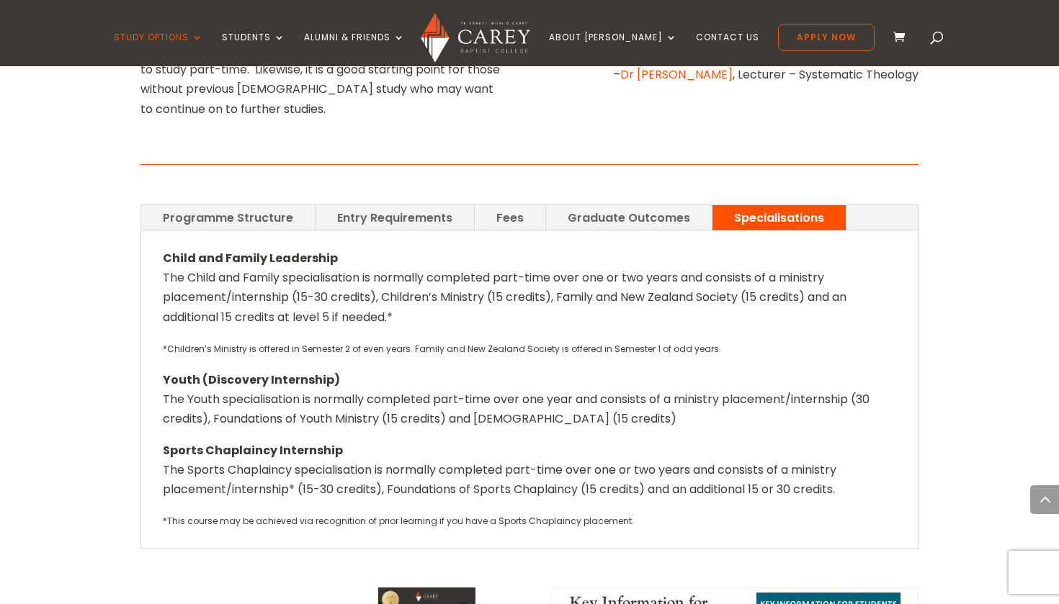
scroll to position [981, 0]
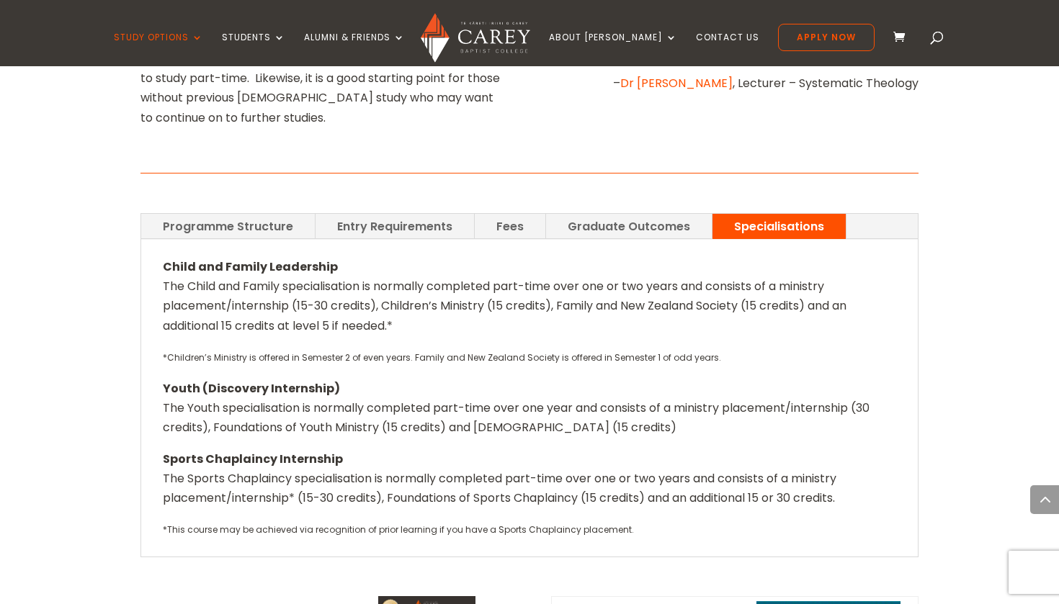
click at [397, 214] on link "Entry Requirements" at bounding box center [394, 226] width 158 height 25
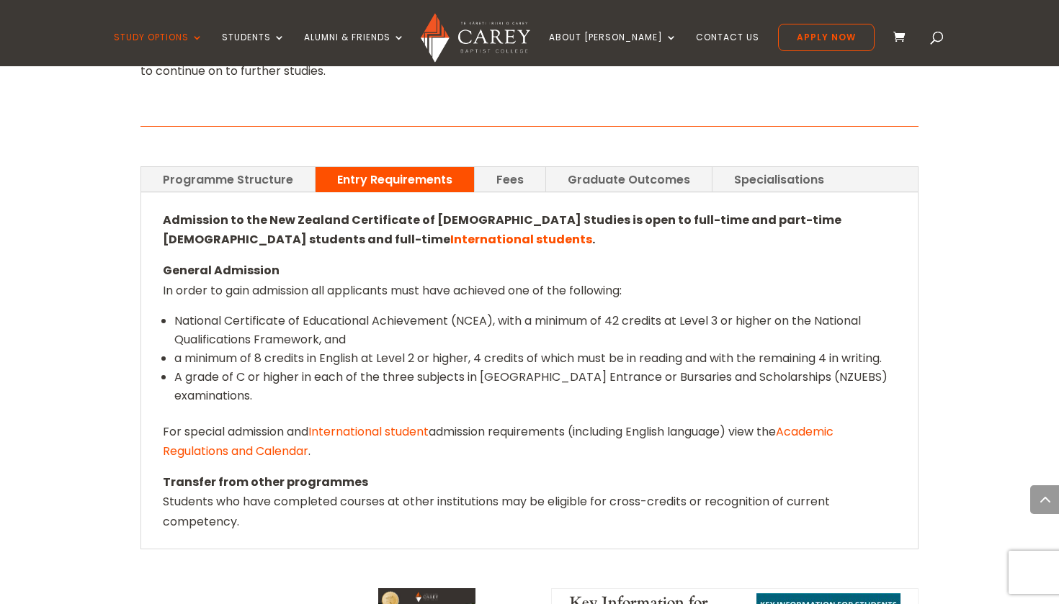
scroll to position [972, 0]
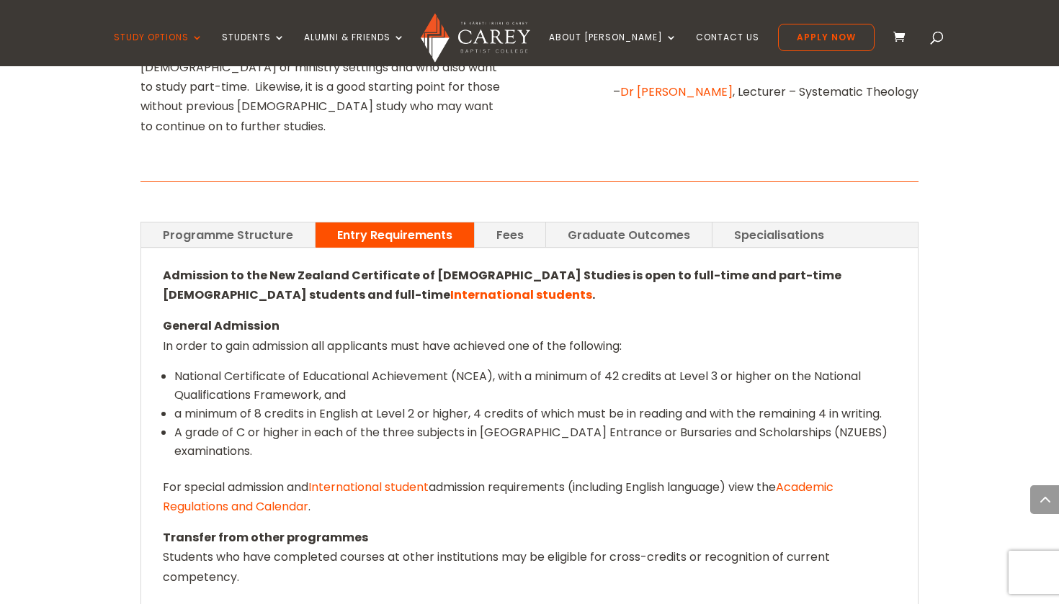
click at [244, 223] on link "Programme Structure" at bounding box center [228, 235] width 174 height 25
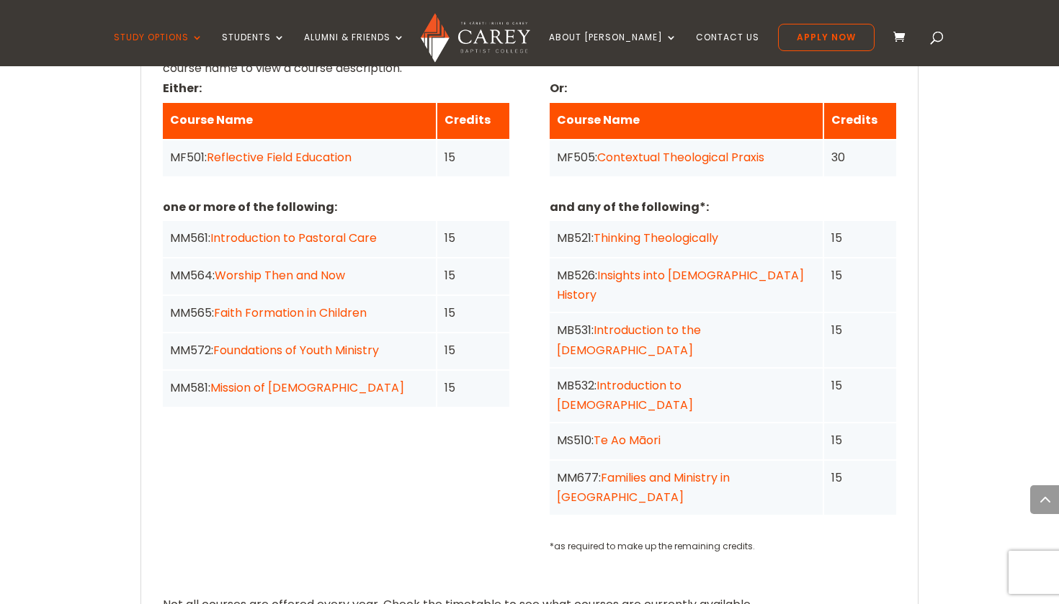
scroll to position [1093, 0]
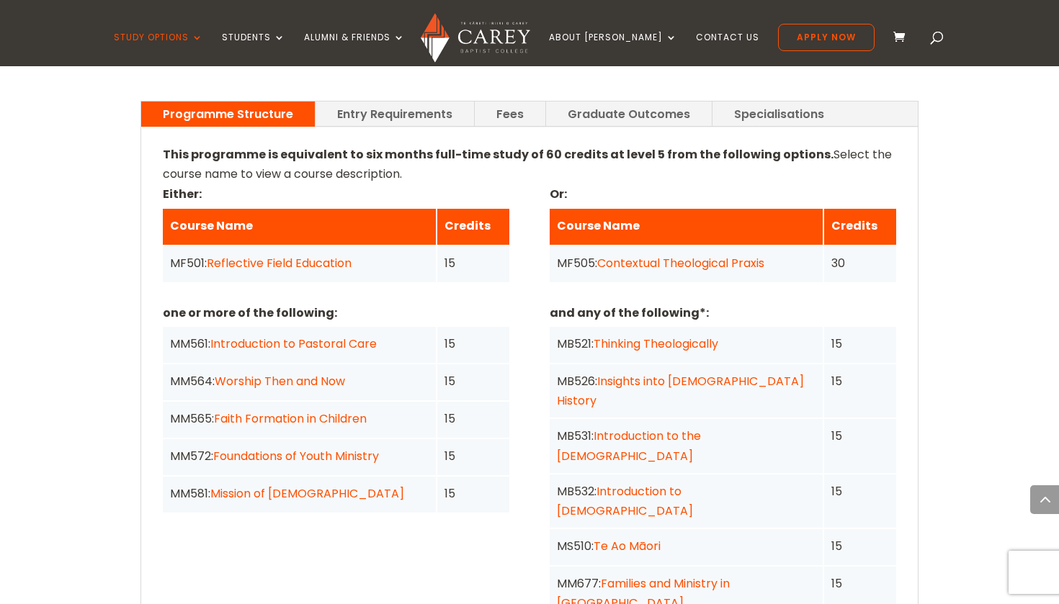
click at [683, 255] on link "Contextual Theological Praxis" at bounding box center [680, 263] width 167 height 17
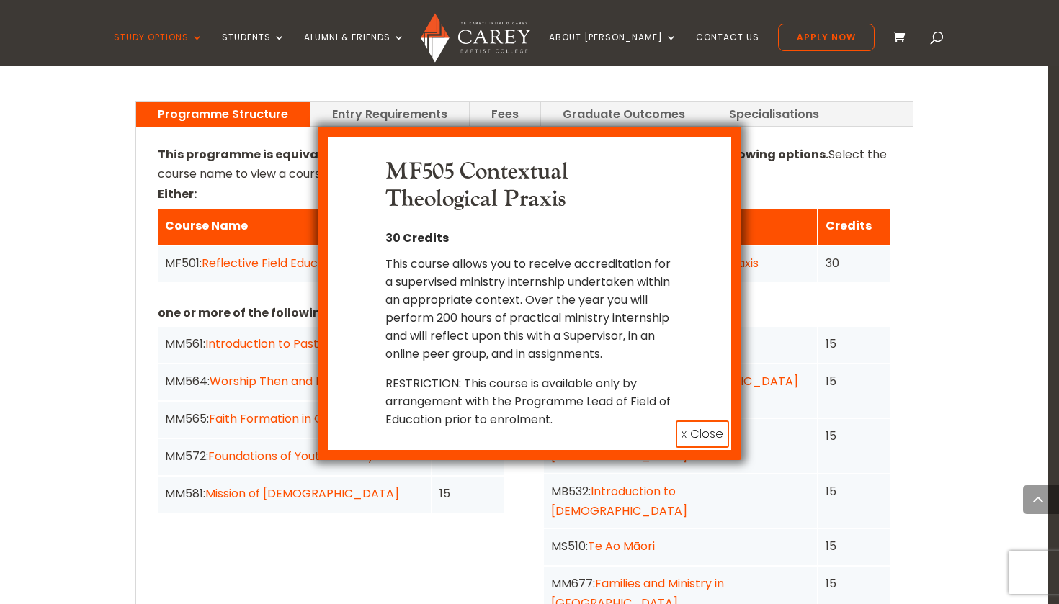
click at [689, 448] on button "x Close" at bounding box center [701, 434] width 53 height 27
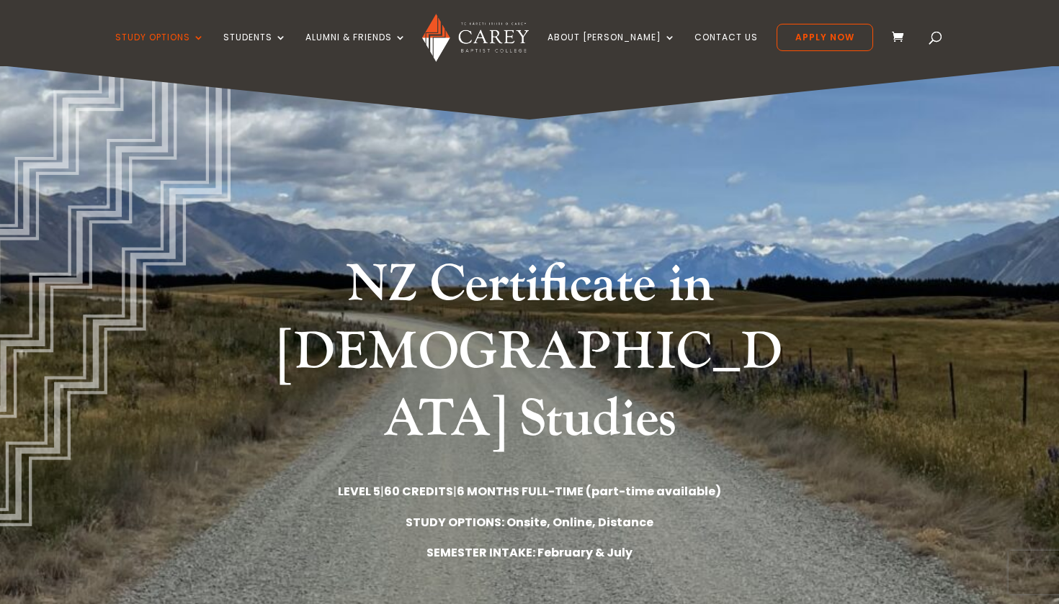
scroll to position [0, 0]
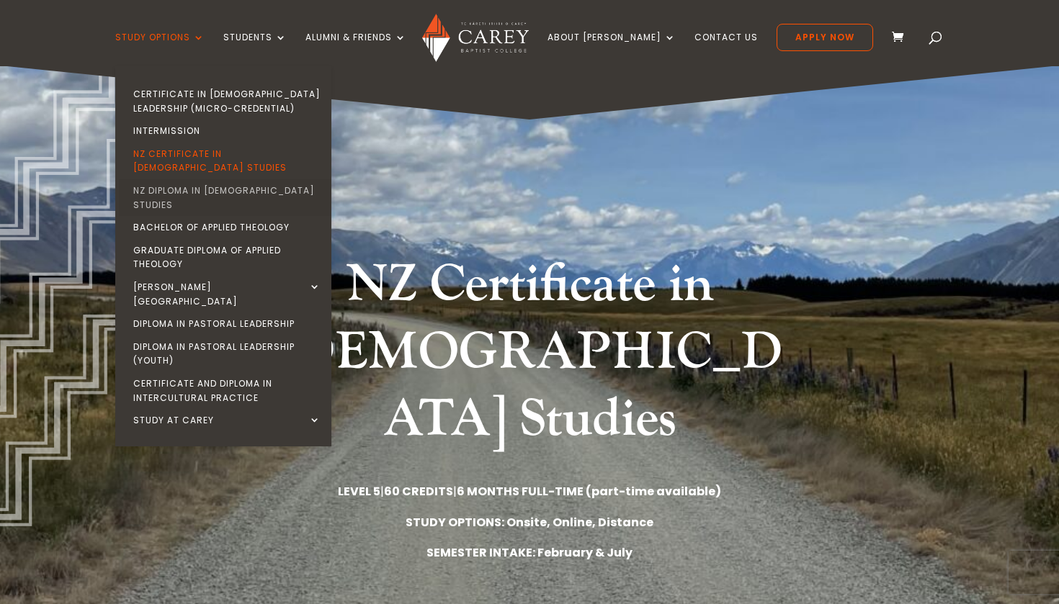
click at [209, 179] on link "NZ Diploma in [DEMOGRAPHIC_DATA] Studies" at bounding box center [227, 197] width 216 height 37
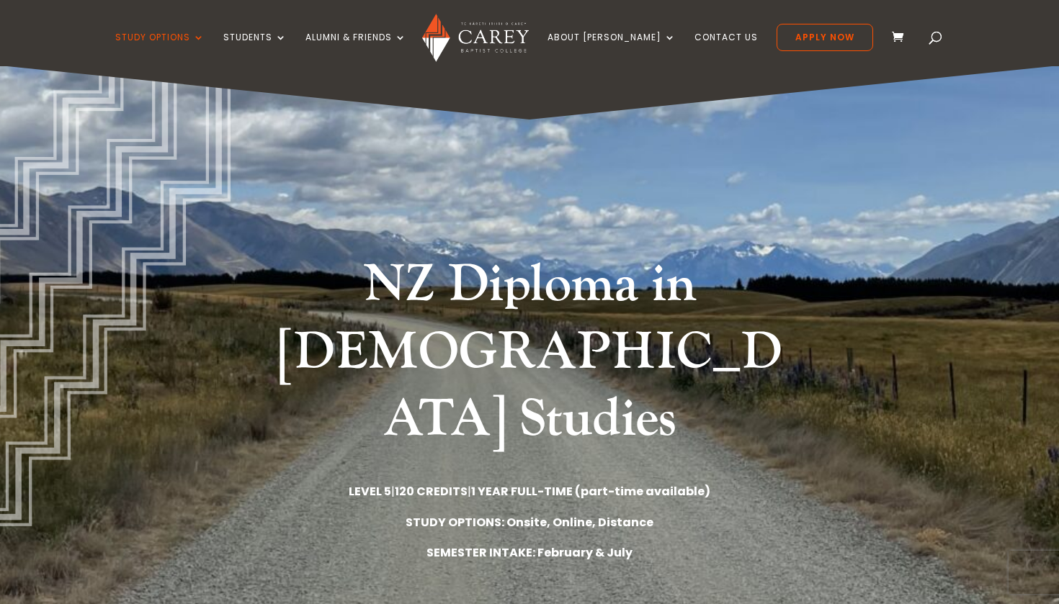
click at [528, 49] on img at bounding box center [475, 38] width 106 height 48
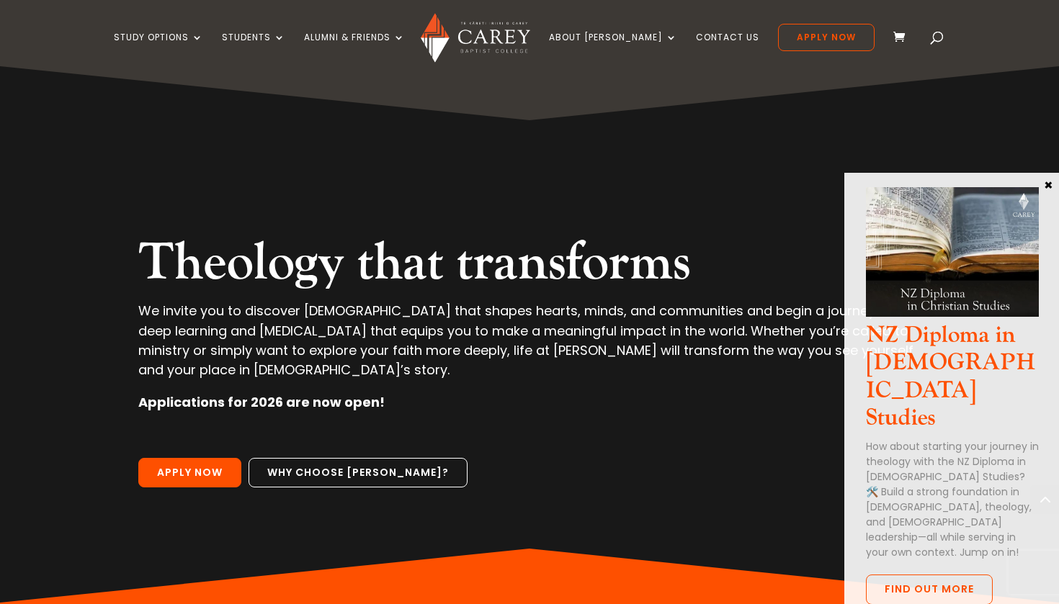
scroll to position [652, 0]
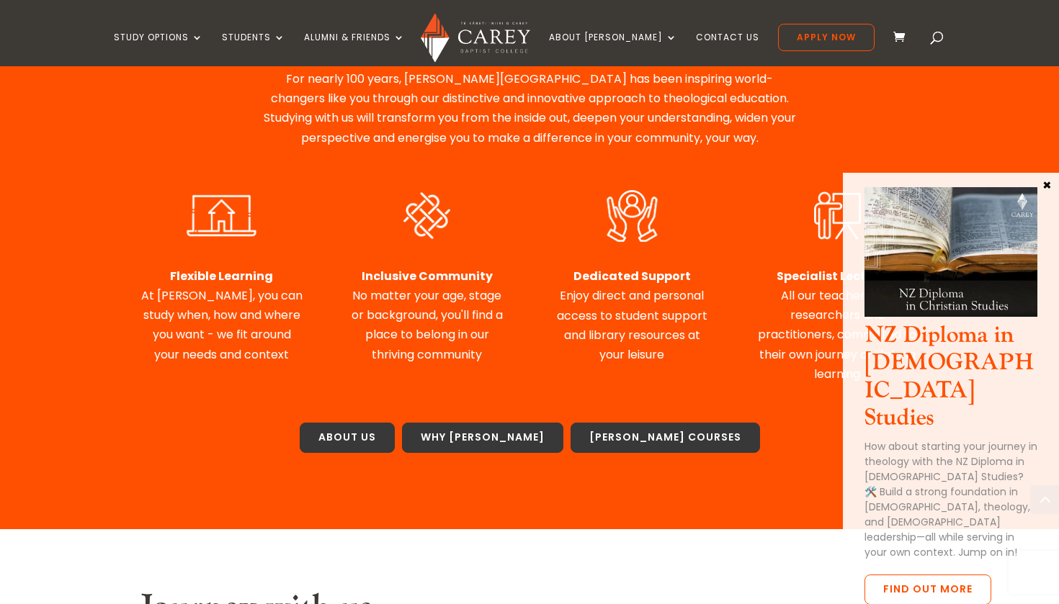
click at [1046, 185] on button "×" at bounding box center [1046, 184] width 14 height 13
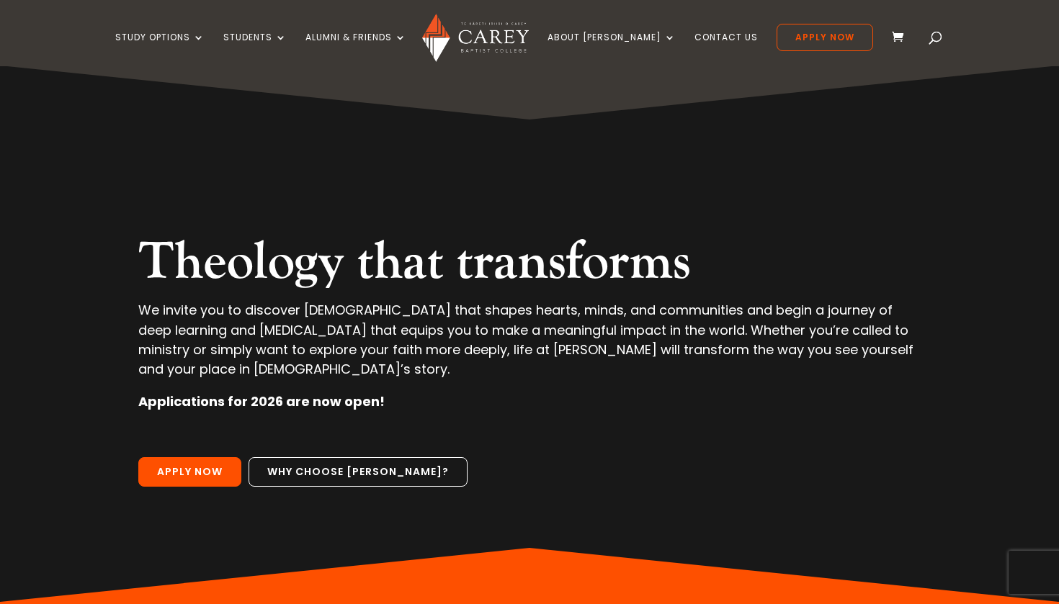
scroll to position [0, 0]
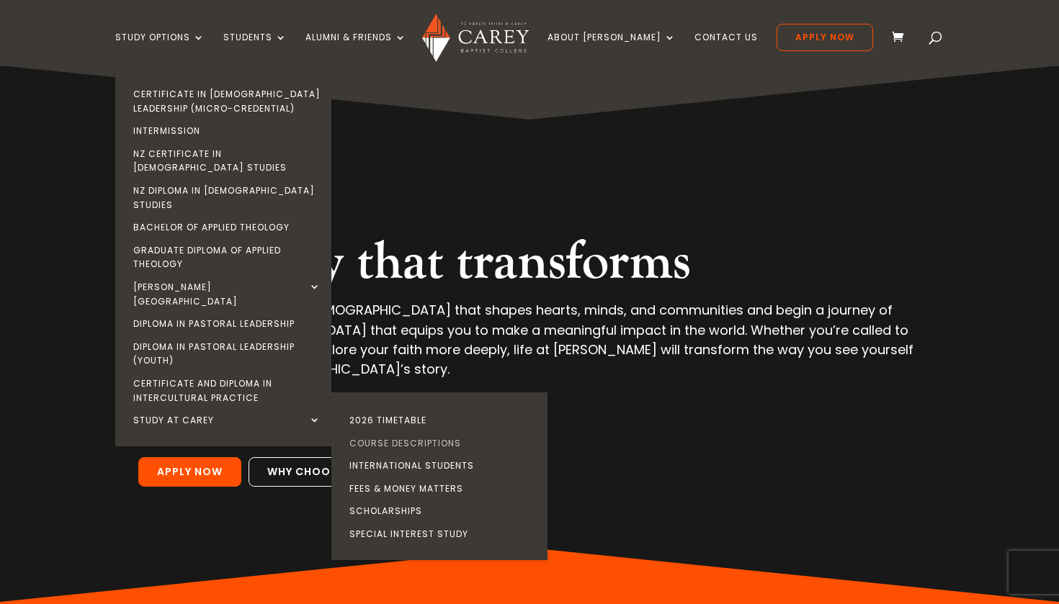
click at [426, 432] on link "Course Descriptions" at bounding box center [443, 443] width 216 height 23
click at [435, 454] on link "International Students" at bounding box center [443, 465] width 216 height 23
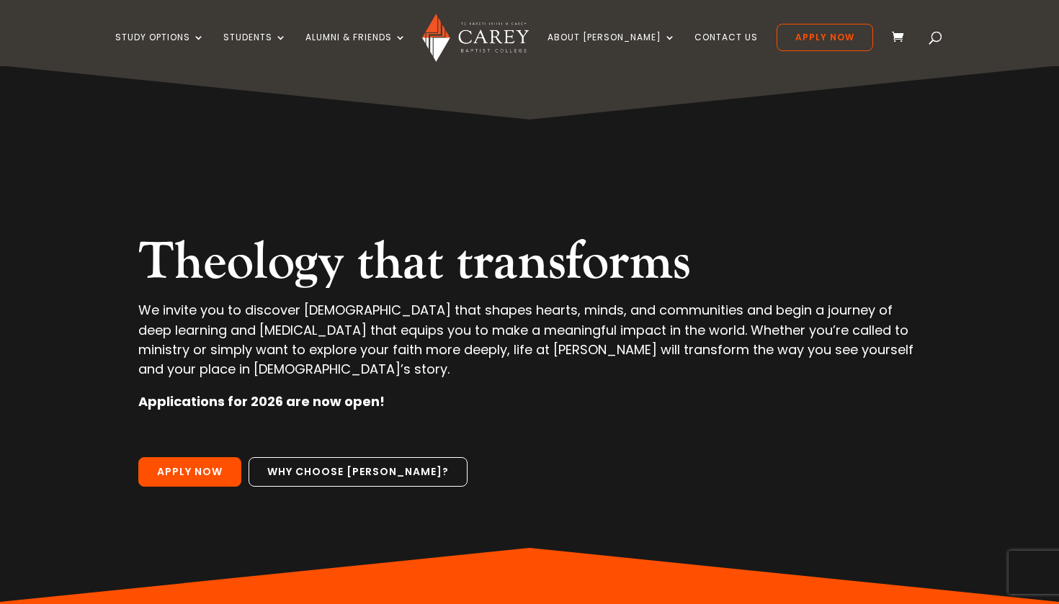
click at [446, 422] on p "Applications for 2026 are now open!" at bounding box center [529, 408] width 783 height 32
click at [658, 411] on p "Applications for 2026 are now open!" at bounding box center [529, 408] width 783 height 32
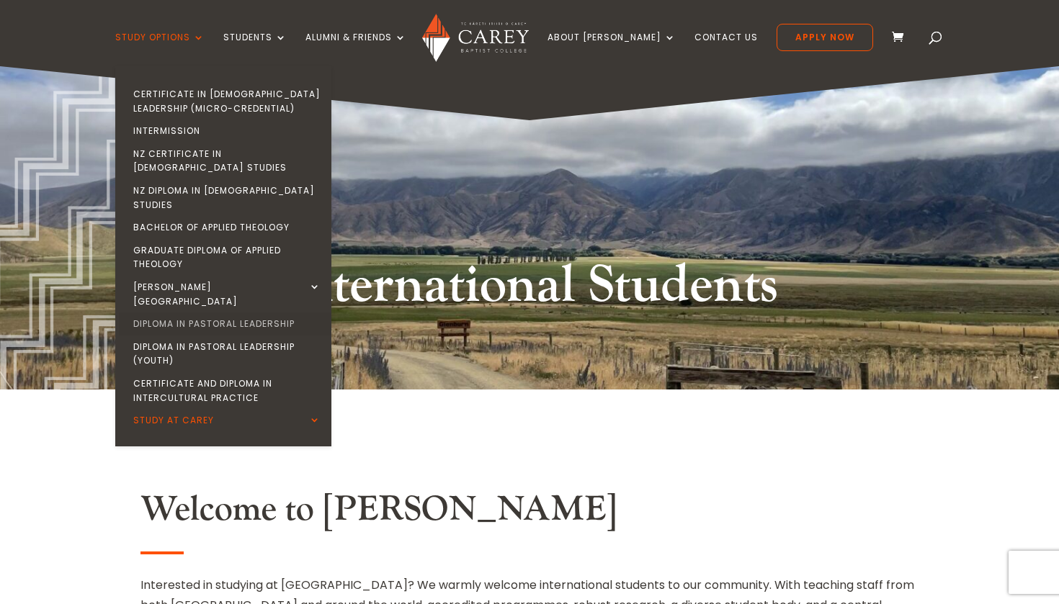
click at [209, 313] on link "Diploma in Pastoral Leadership" at bounding box center [227, 324] width 216 height 23
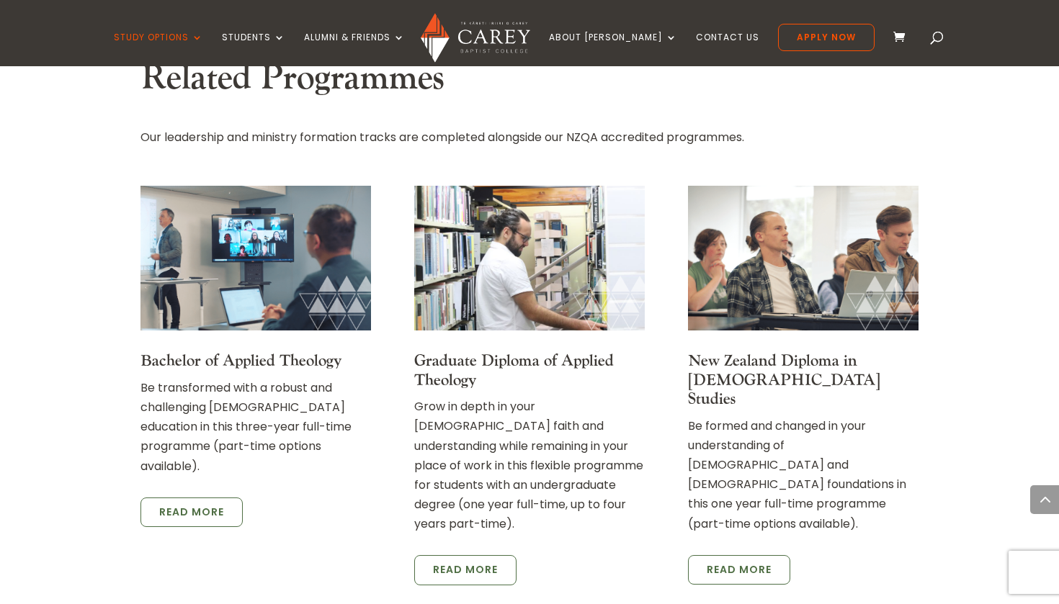
scroll to position [2348, 0]
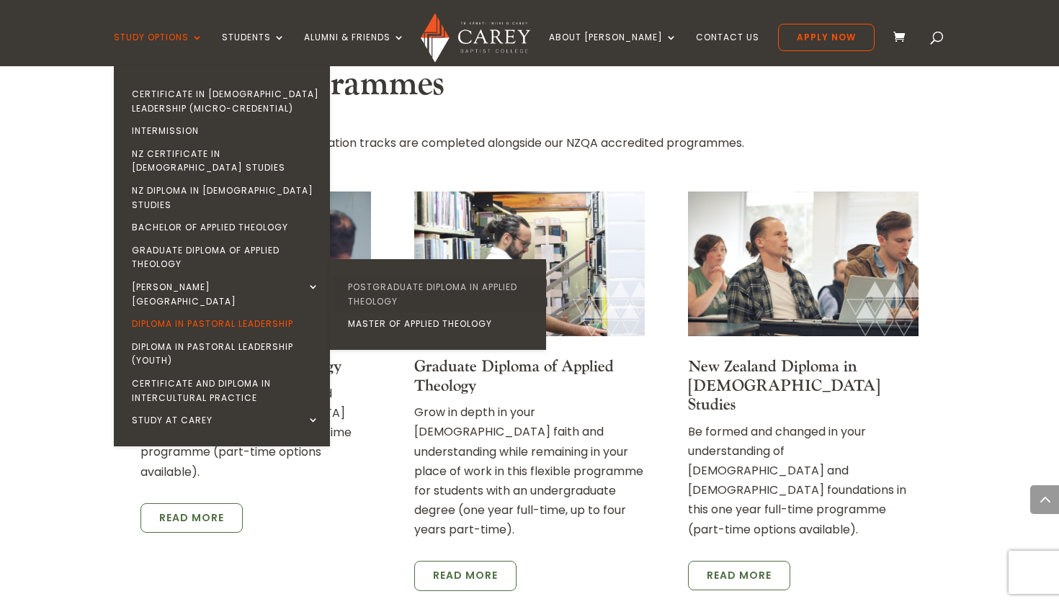
click at [418, 276] on link "Postgraduate Diploma in Applied Theology" at bounding box center [441, 294] width 216 height 37
click at [407, 276] on link "Postgraduate Diploma in Applied Theology" at bounding box center [441, 294] width 216 height 37
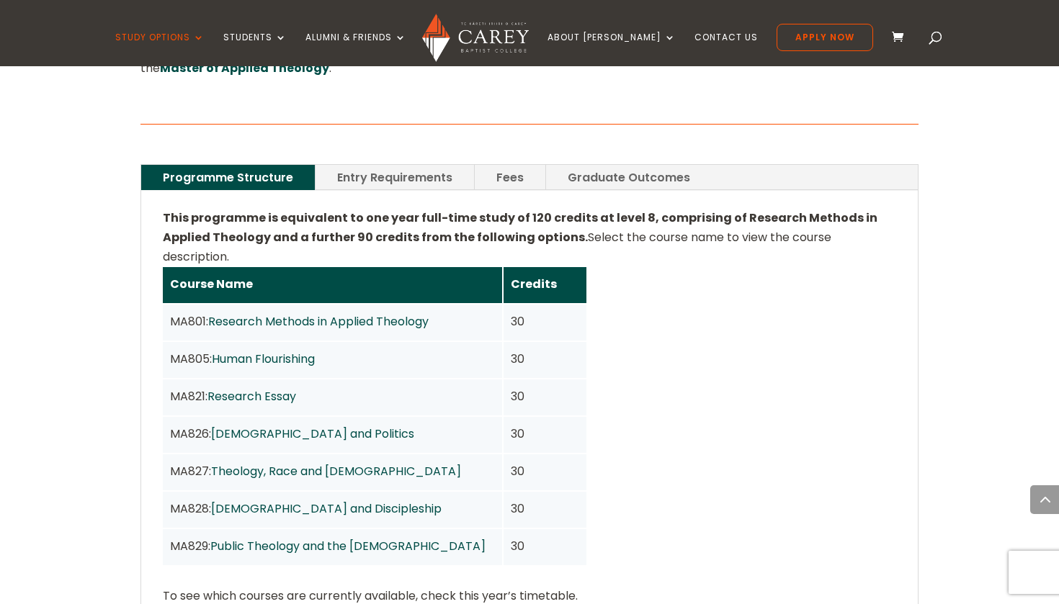
scroll to position [1020, 0]
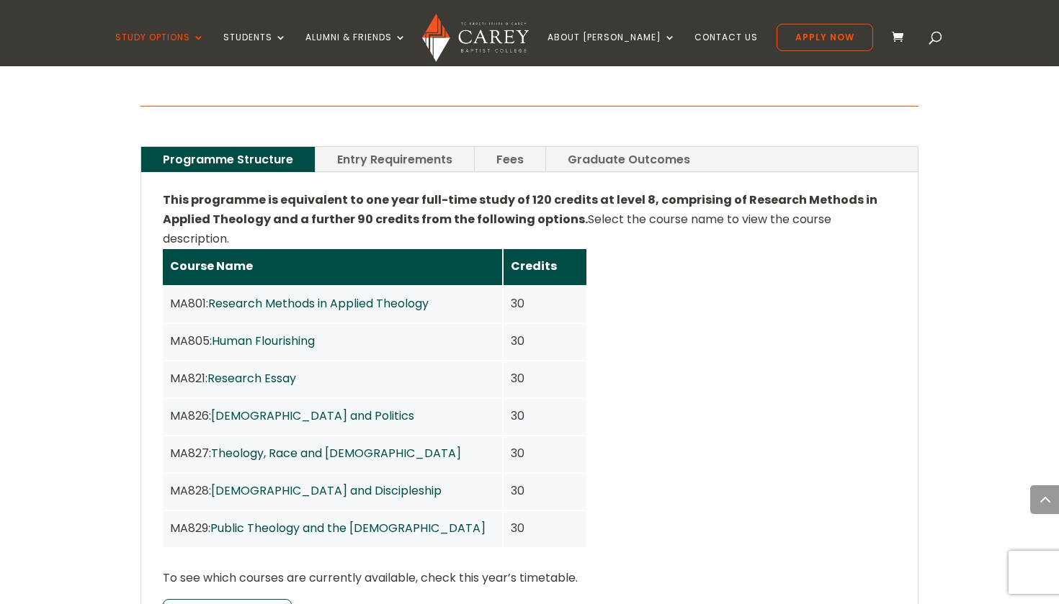
click at [511, 147] on link "Fees" at bounding box center [510, 159] width 71 height 25
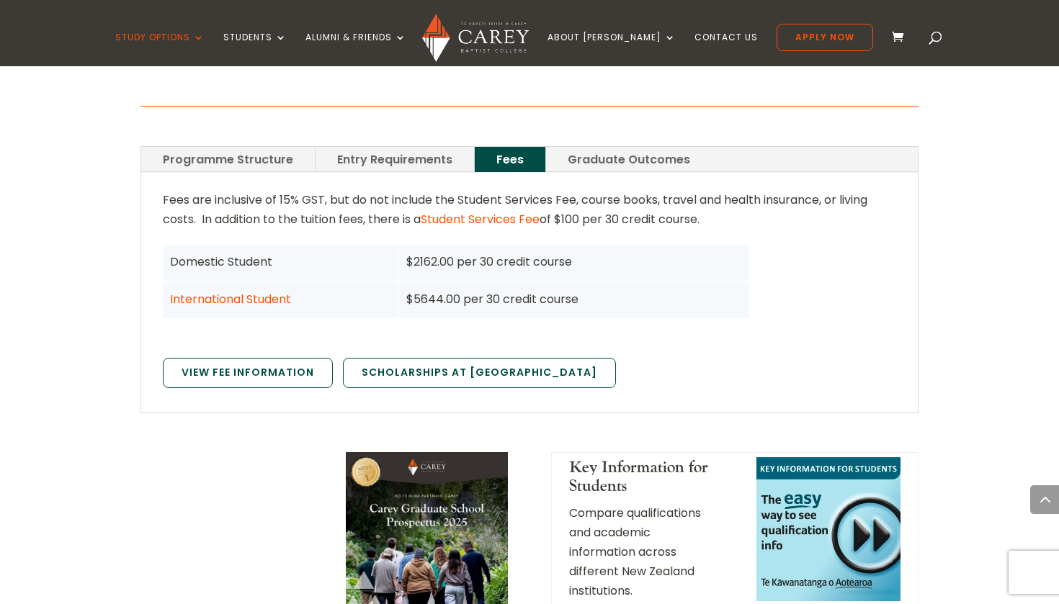
click at [368, 147] on link "Entry Requirements" at bounding box center [394, 159] width 158 height 25
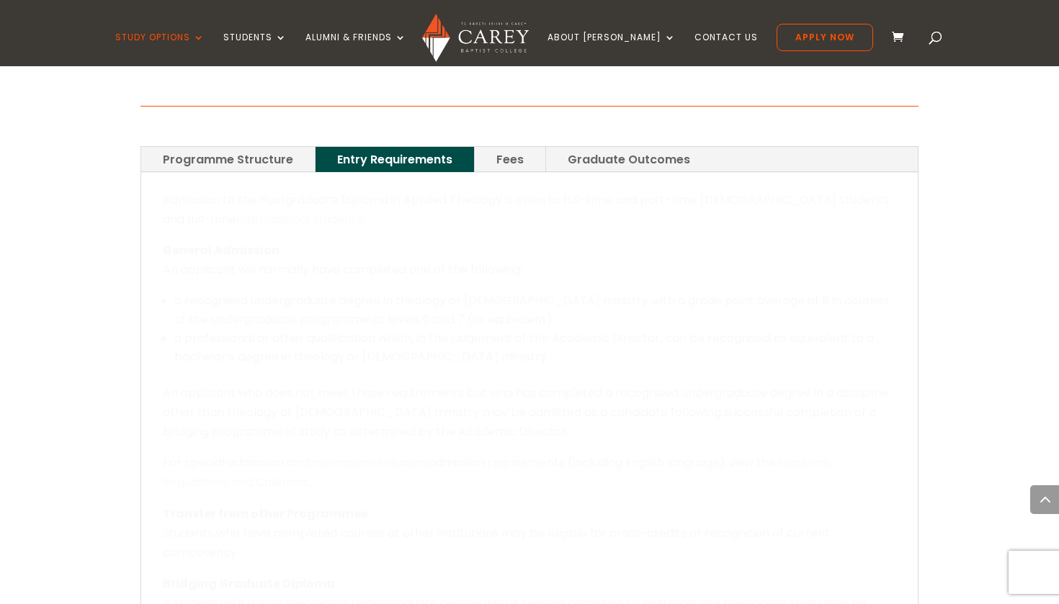
click at [262, 147] on link "Programme Structure" at bounding box center [228, 159] width 174 height 25
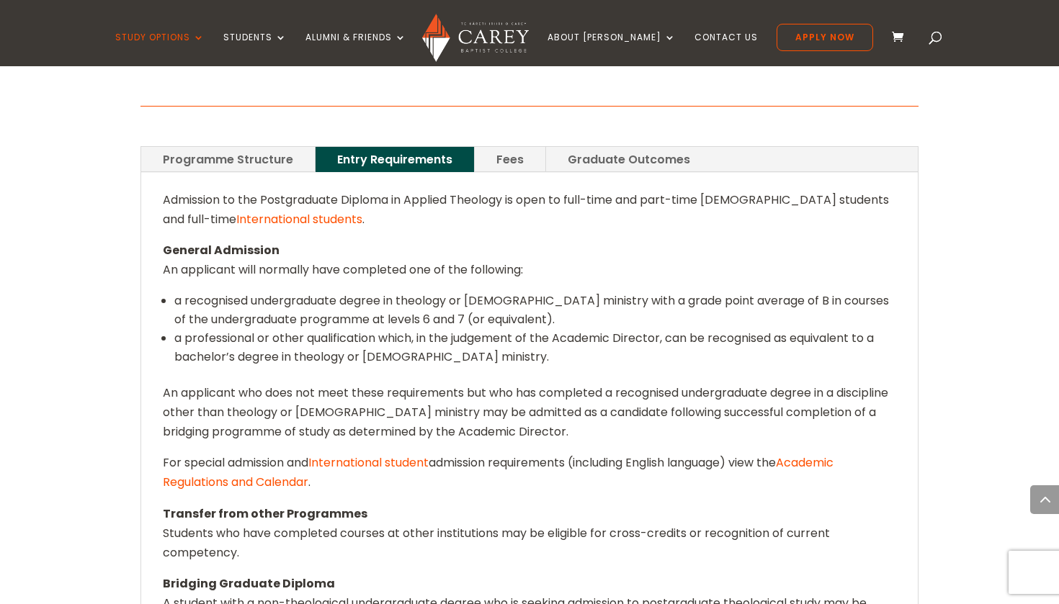
click at [262, 147] on link "Programme Structure" at bounding box center [228, 159] width 174 height 25
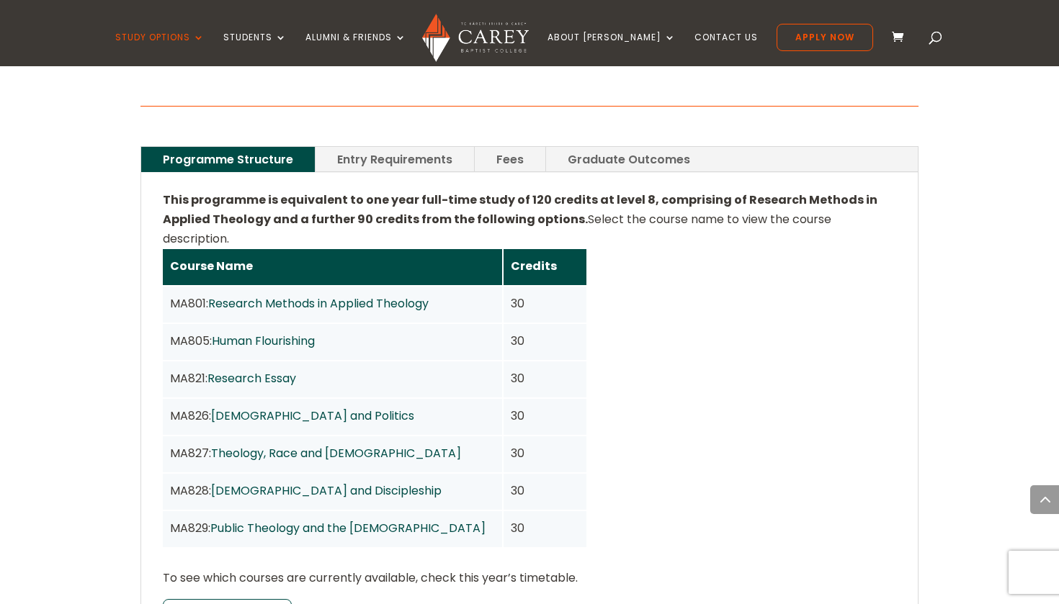
click at [513, 147] on link "Fees" at bounding box center [510, 159] width 71 height 25
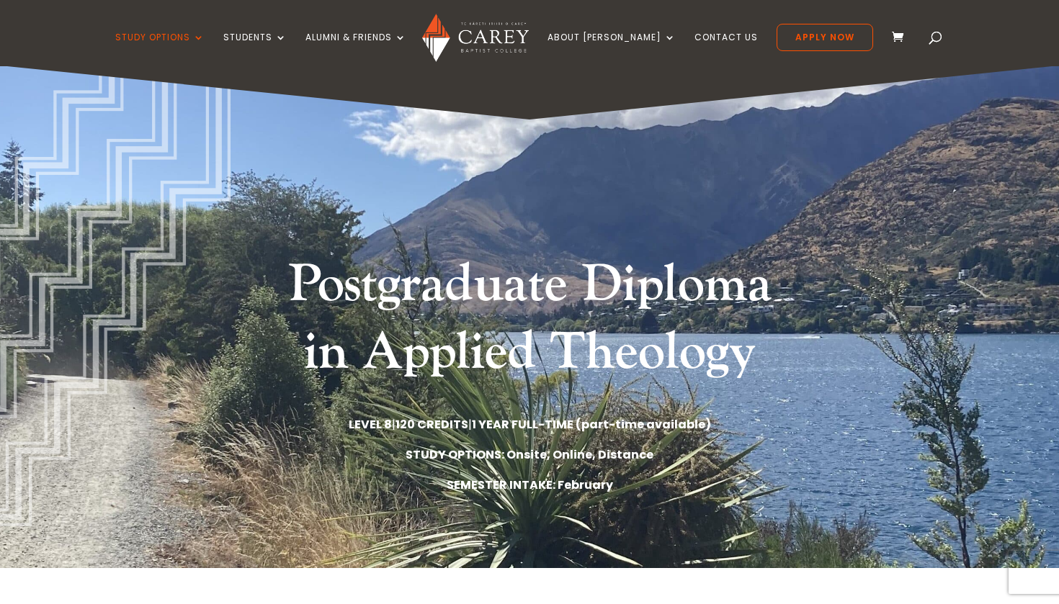
scroll to position [0, 0]
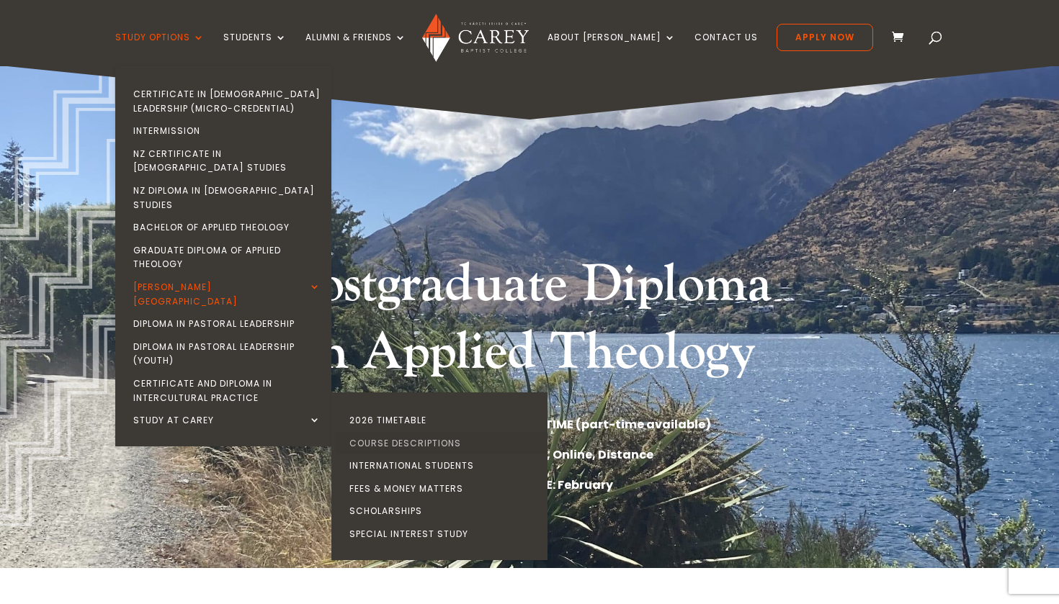
click at [385, 432] on link "Course Descriptions" at bounding box center [443, 443] width 216 height 23
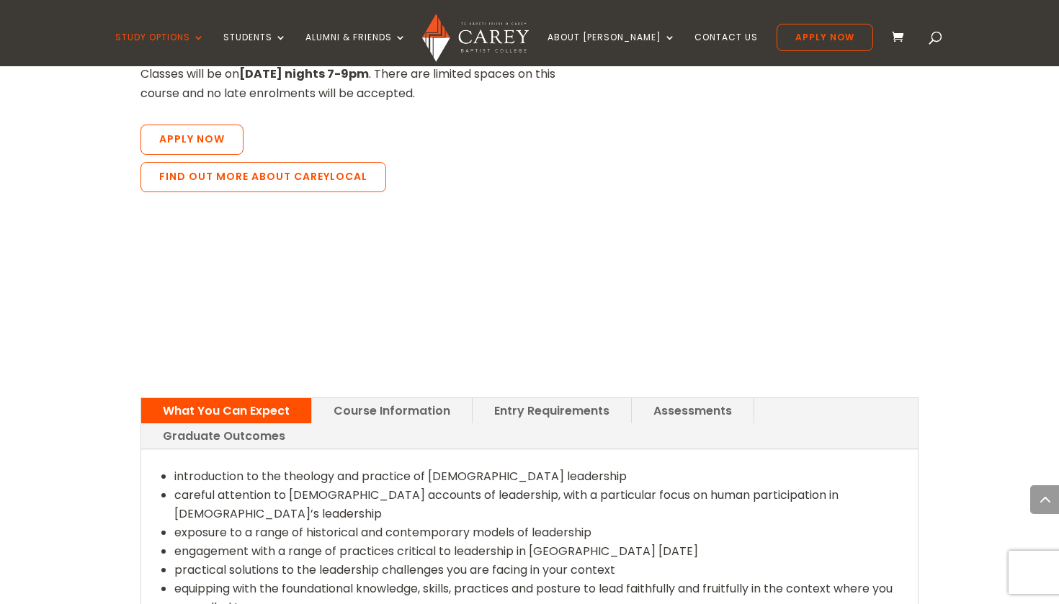
scroll to position [1596, 0]
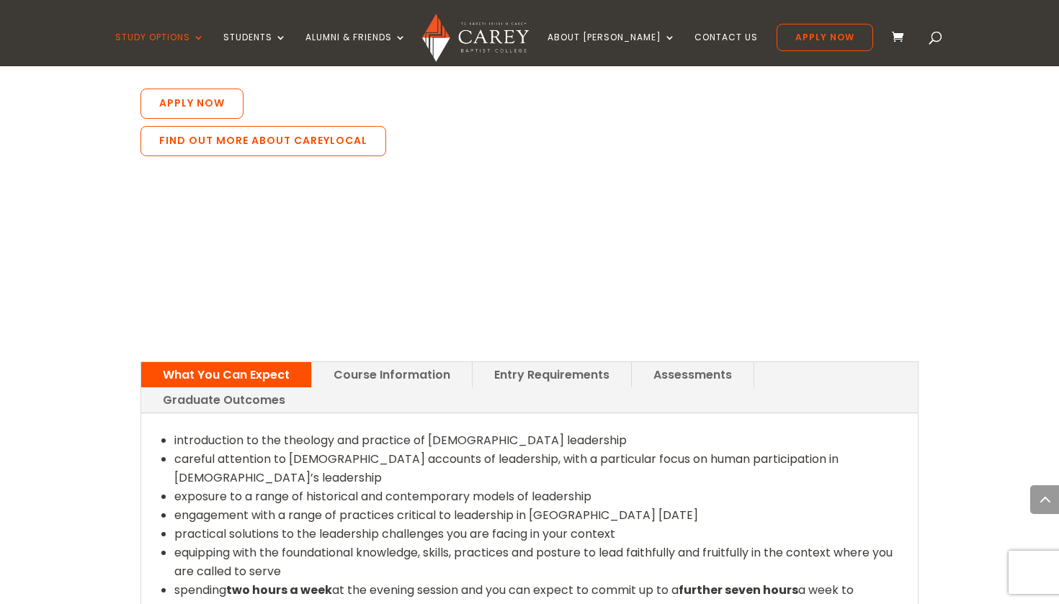
click at [393, 362] on link "Course Information" at bounding box center [392, 374] width 160 height 25
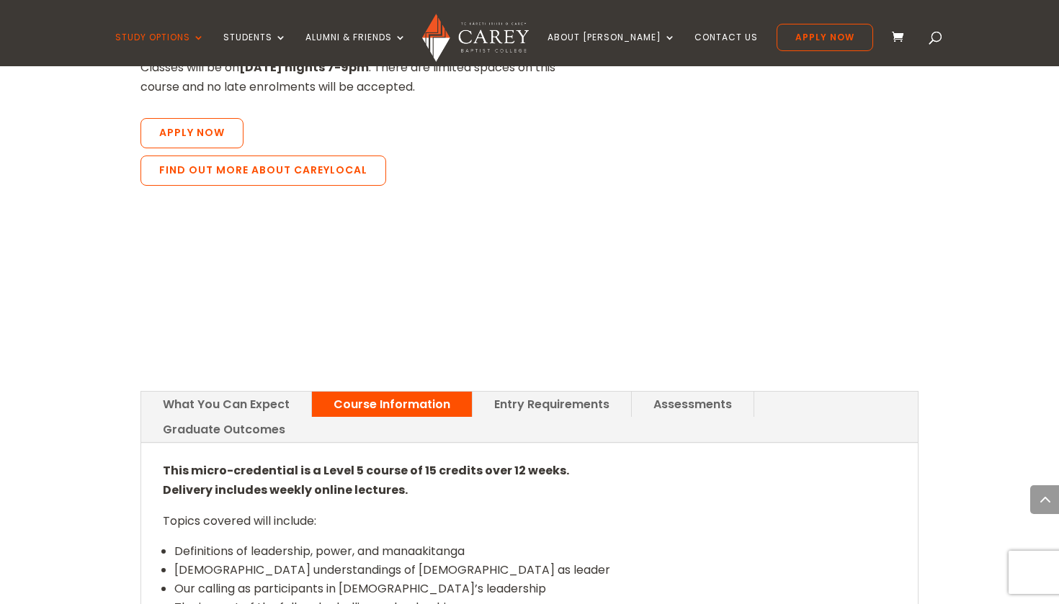
scroll to position [1563, 0]
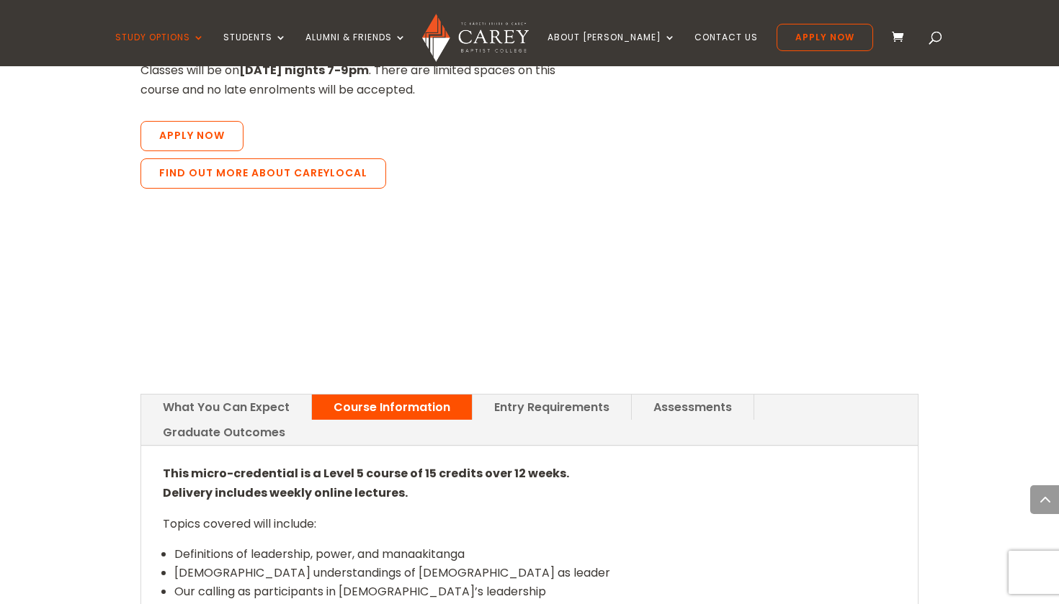
click at [544, 395] on link "Entry Requirements" at bounding box center [551, 407] width 158 height 25
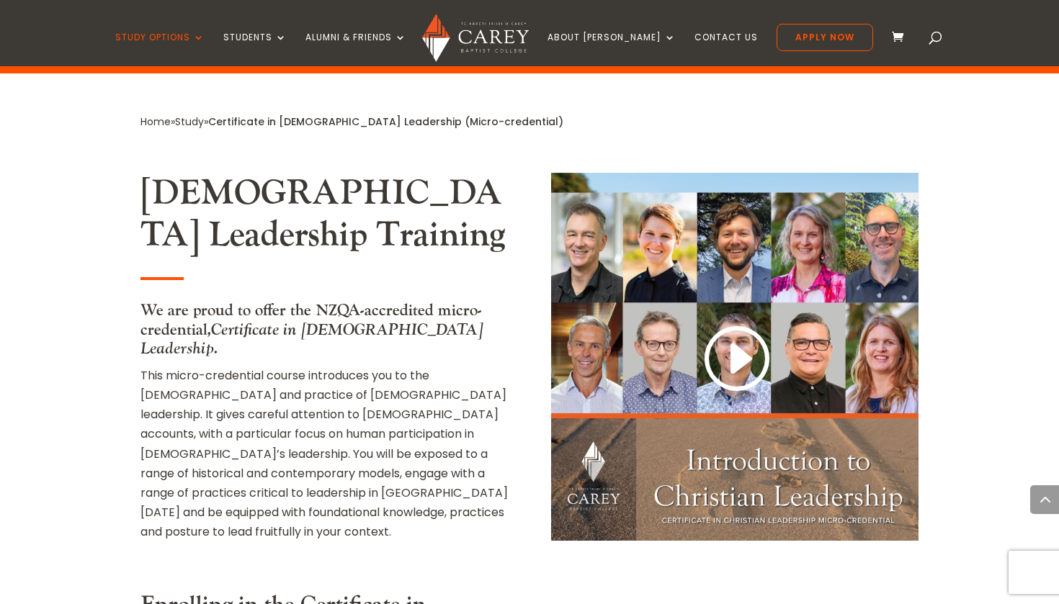
scroll to position [817, 0]
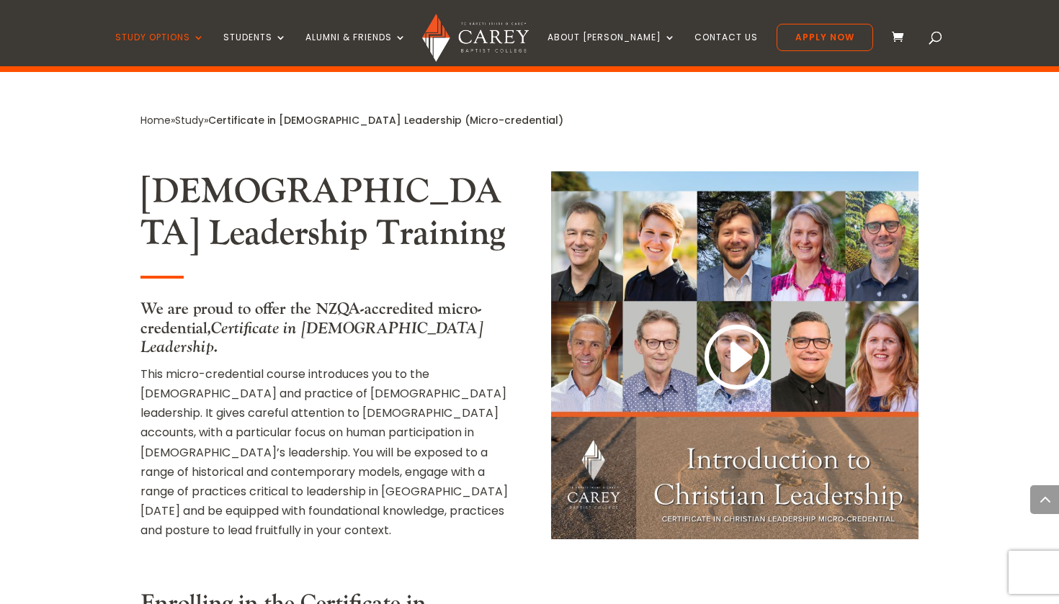
click at [501, 42] on img at bounding box center [475, 38] width 106 height 48
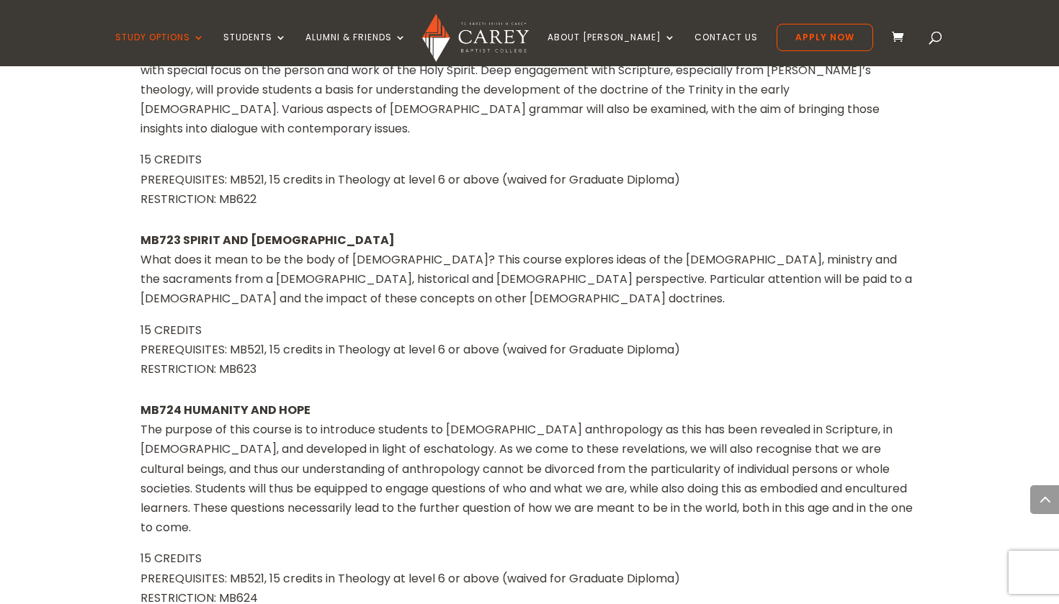
scroll to position [8323, 0]
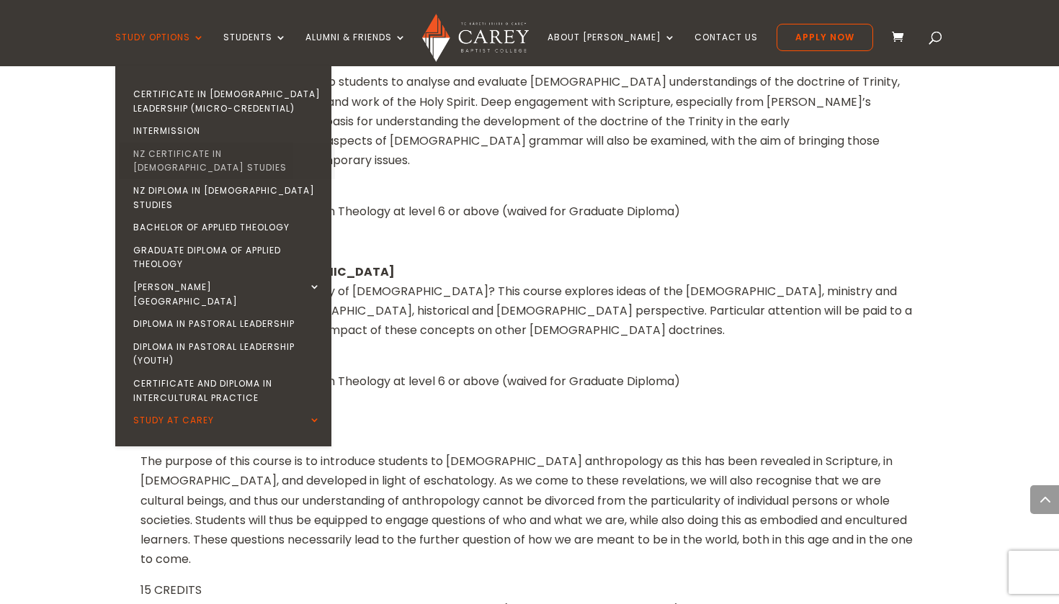
click at [280, 156] on link "NZ Certificate in [DEMOGRAPHIC_DATA] Studies" at bounding box center [227, 161] width 216 height 37
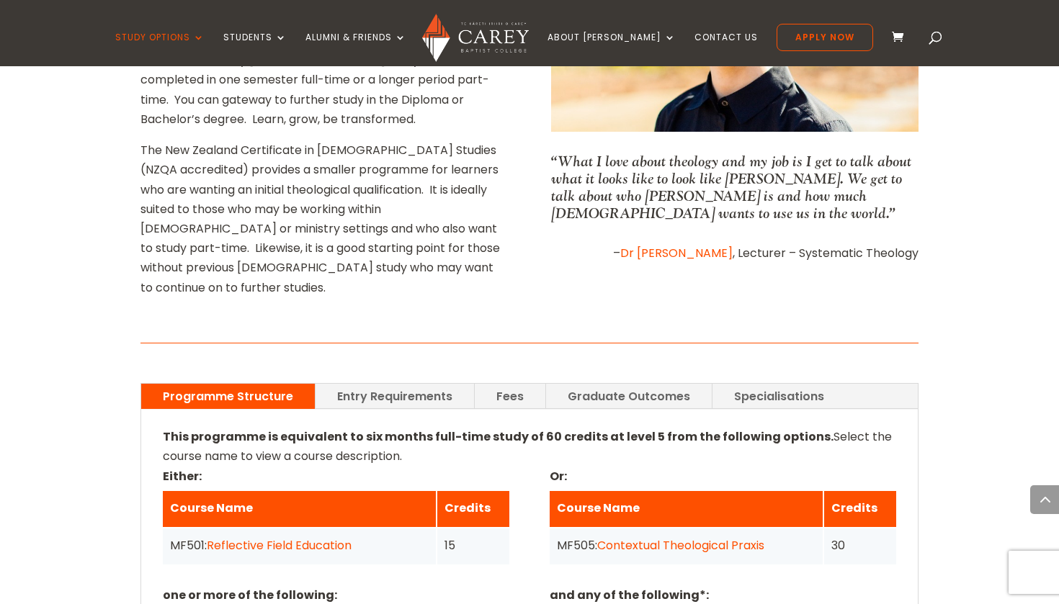
scroll to position [812, 0]
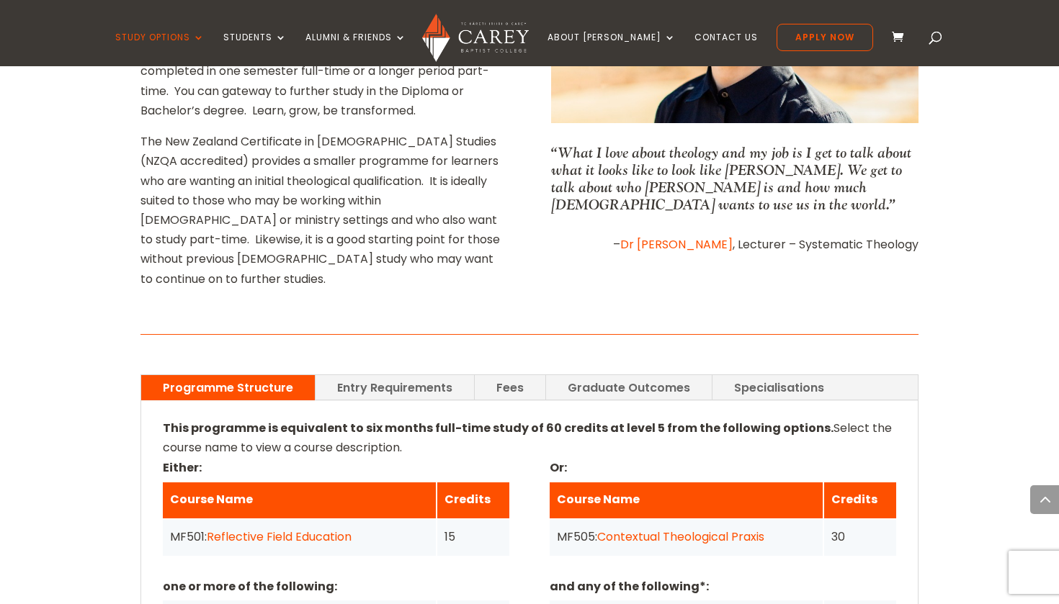
click at [500, 375] on link "Fees" at bounding box center [510, 387] width 71 height 25
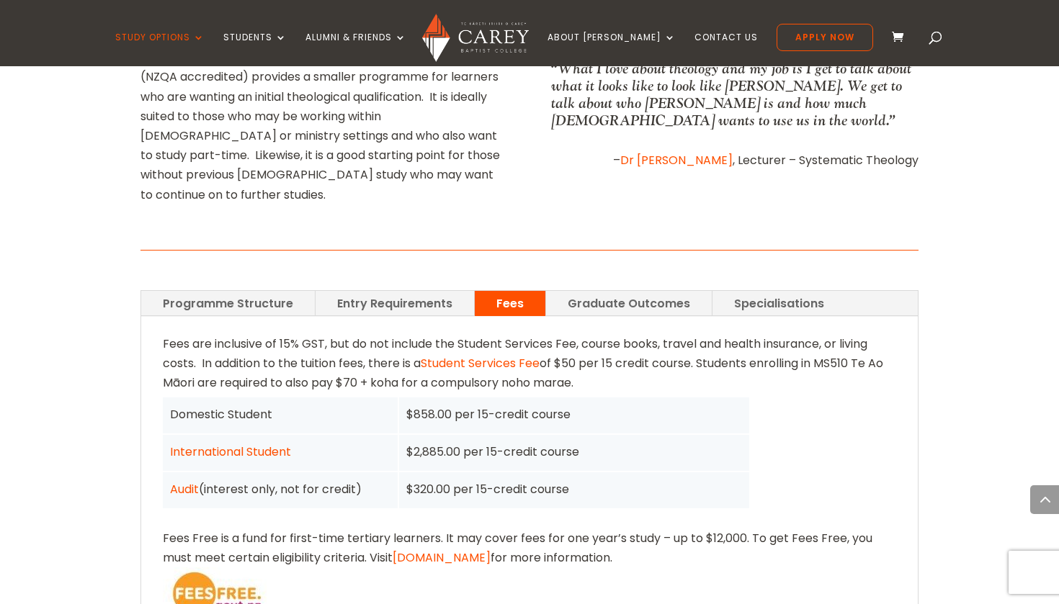
scroll to position [896, 0]
click at [242, 291] on link "Programme Structure" at bounding box center [228, 303] width 174 height 25
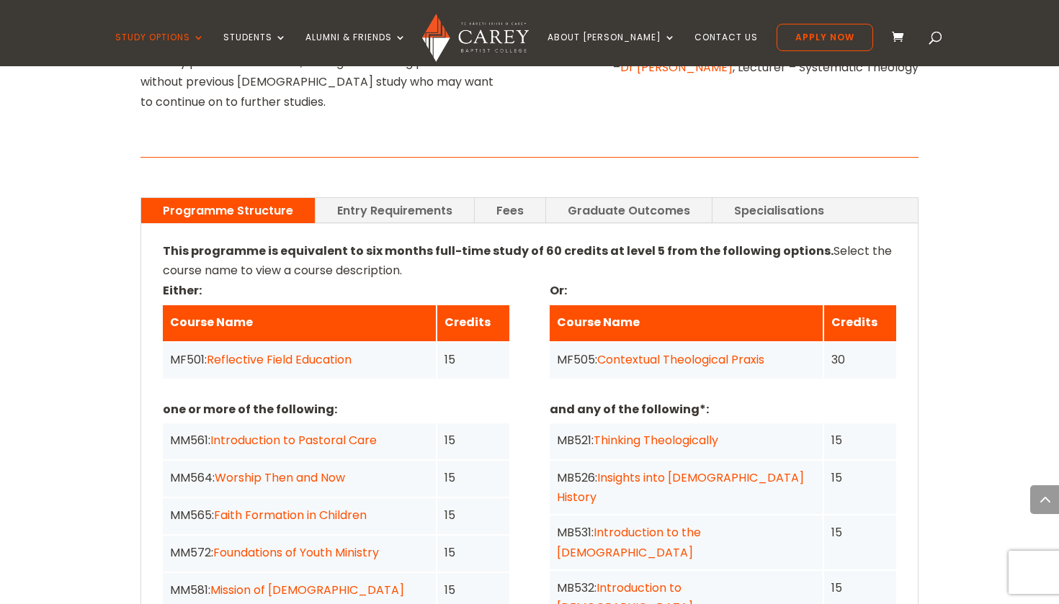
scroll to position [1005, 0]
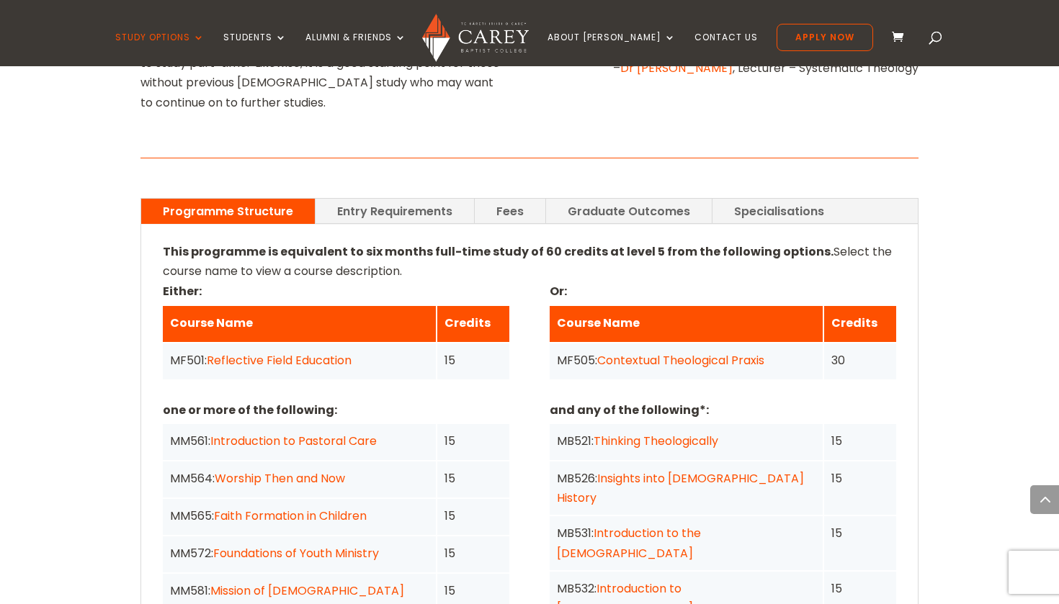
click at [384, 199] on link "Entry Requirements" at bounding box center [394, 211] width 158 height 25
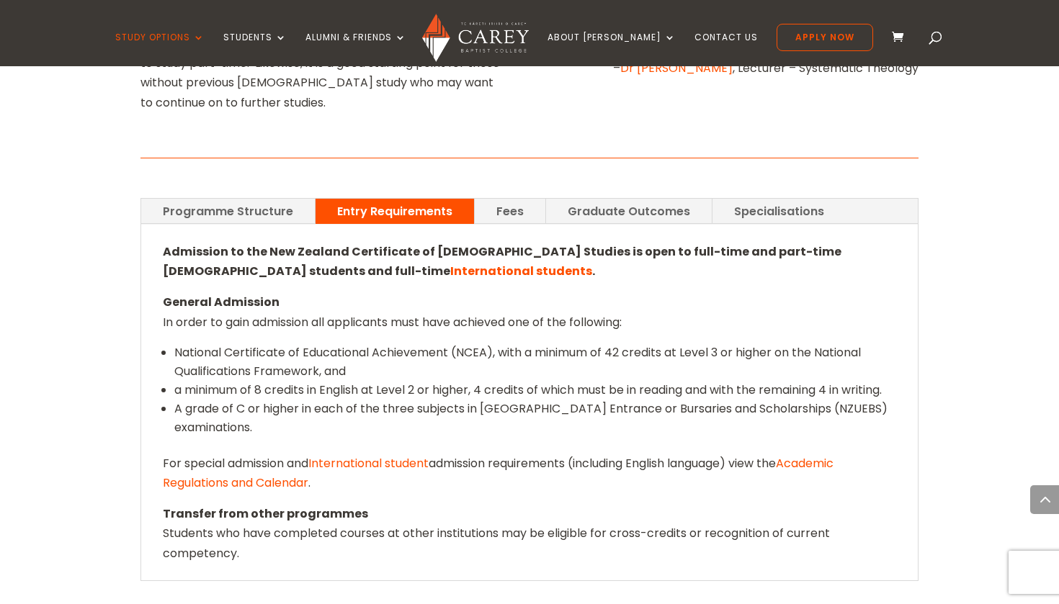
click at [168, 199] on link "Programme Structure" at bounding box center [228, 211] width 174 height 25
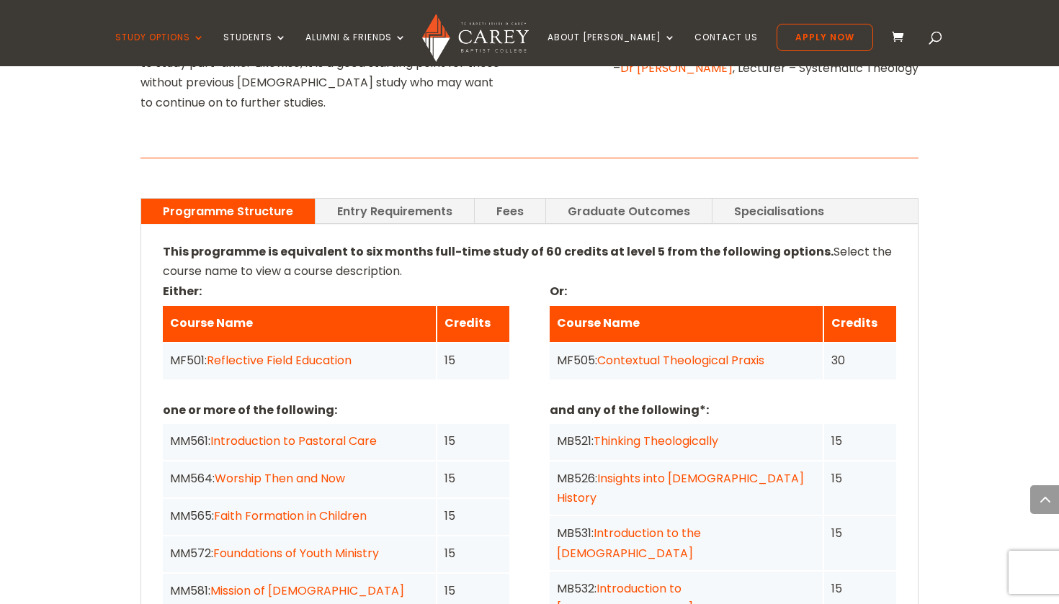
click at [499, 199] on link "Fees" at bounding box center [510, 211] width 71 height 25
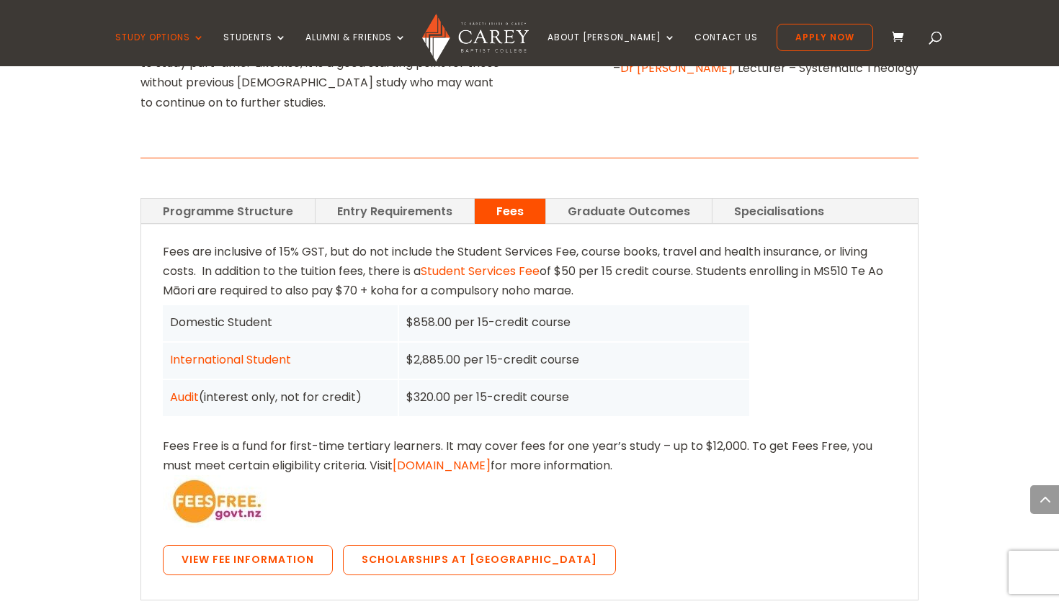
click at [590, 199] on link "Graduate Outcomes" at bounding box center [629, 211] width 166 height 25
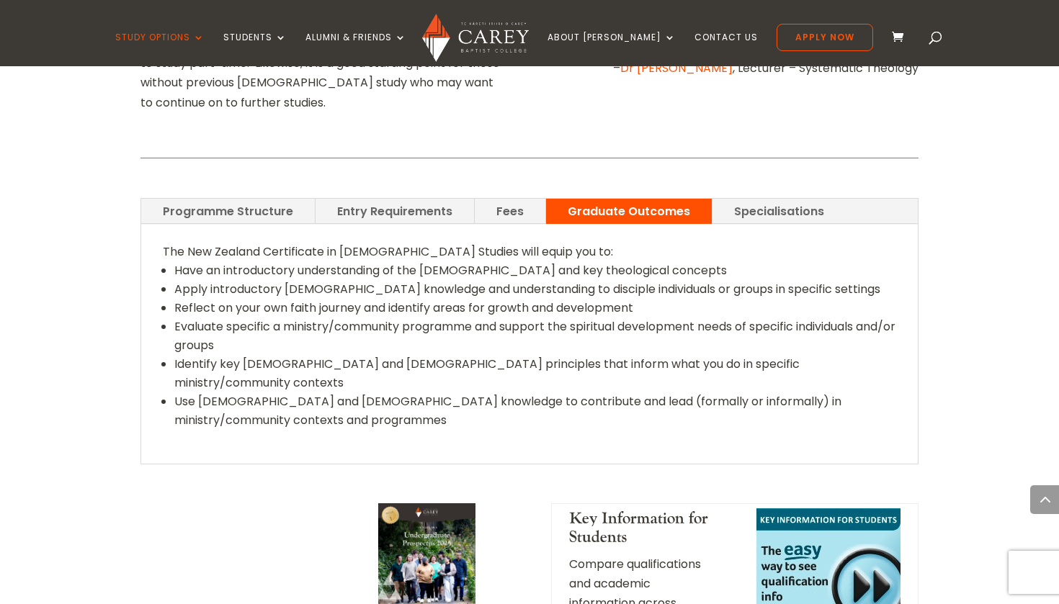
click at [498, 199] on link "Fees" at bounding box center [510, 211] width 71 height 25
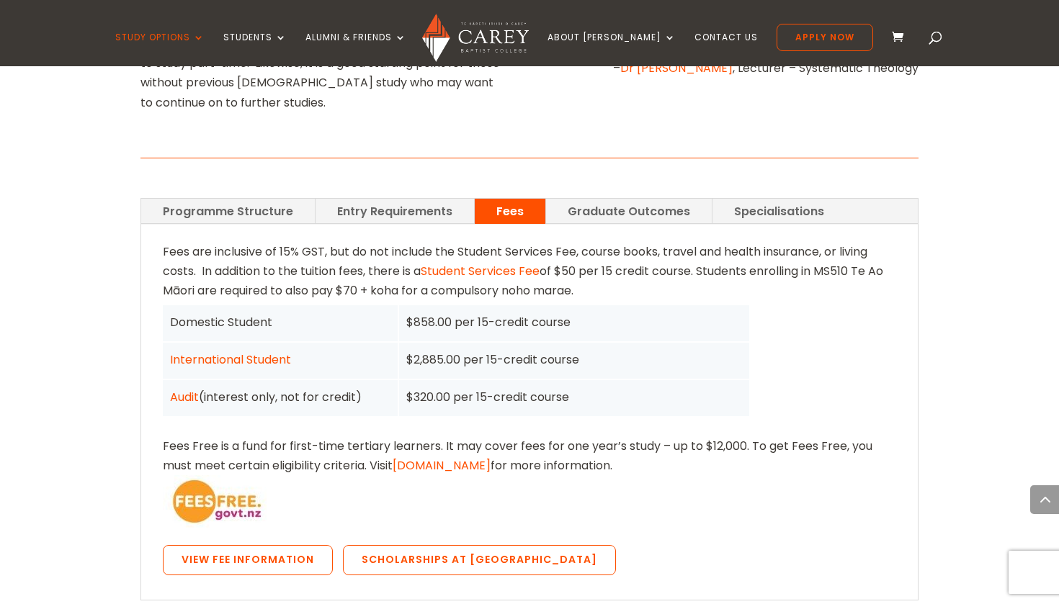
click at [390, 199] on link "Entry Requirements" at bounding box center [394, 211] width 158 height 25
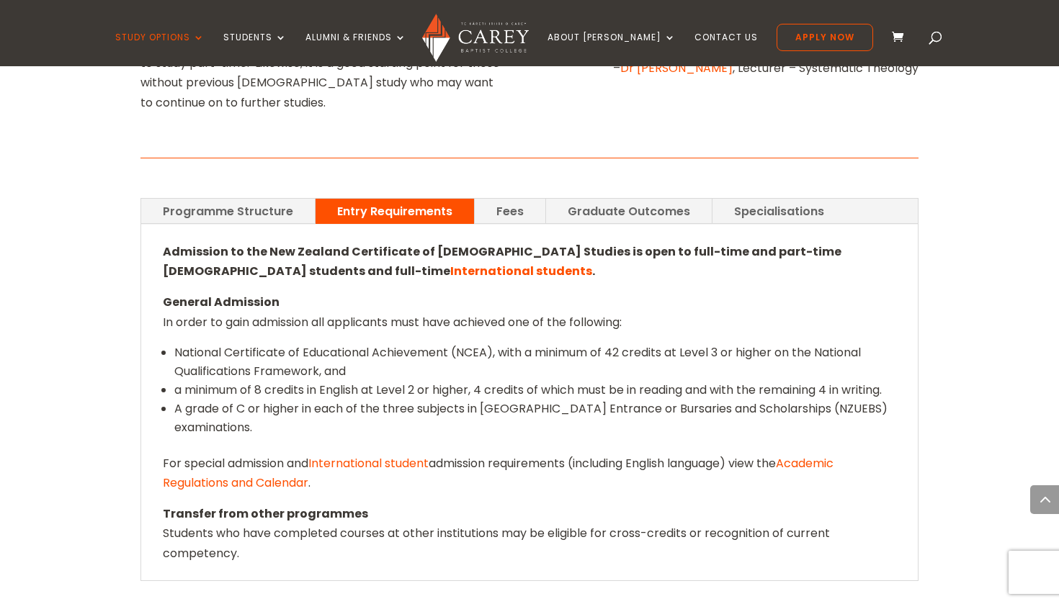
click at [260, 199] on link "Programme Structure" at bounding box center [228, 211] width 174 height 25
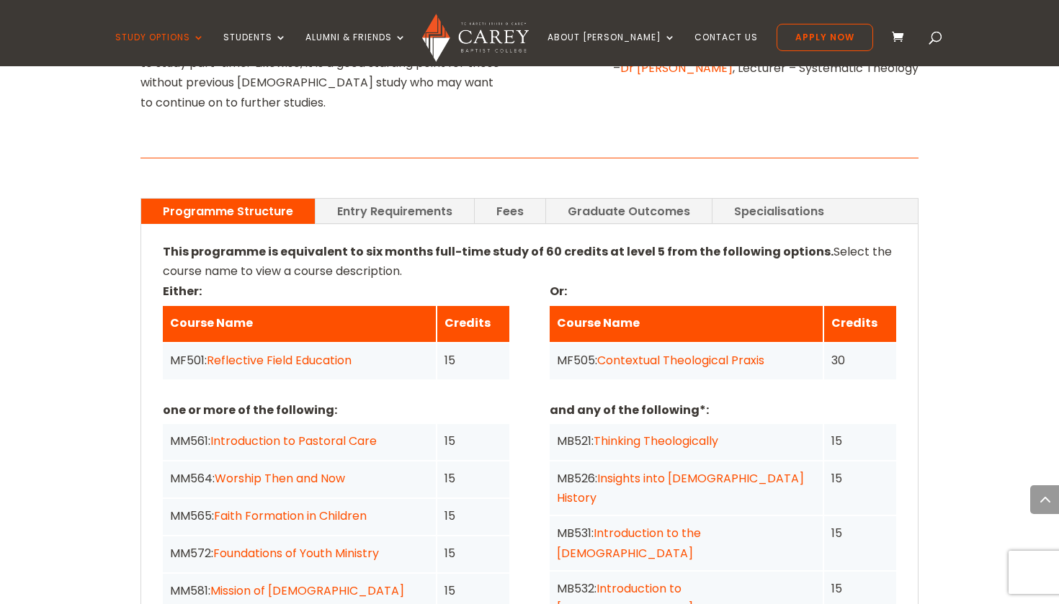
click at [101, 168] on div "Home » Study » NZ Certificate in Christian Studies Programme Outline This progr…" at bounding box center [529, 532] width 1059 height 1785
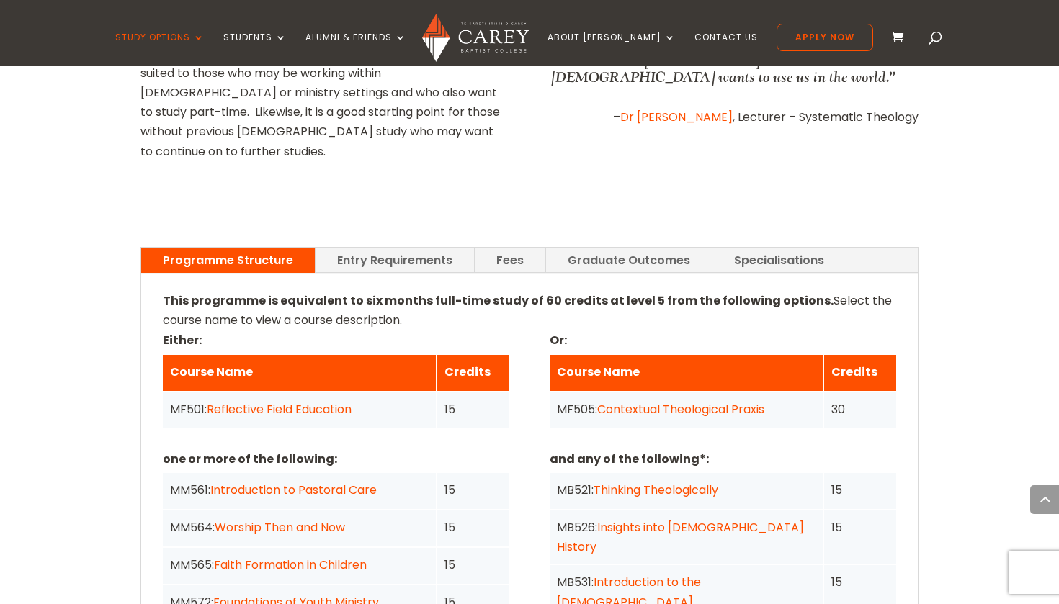
scroll to position [951, 0]
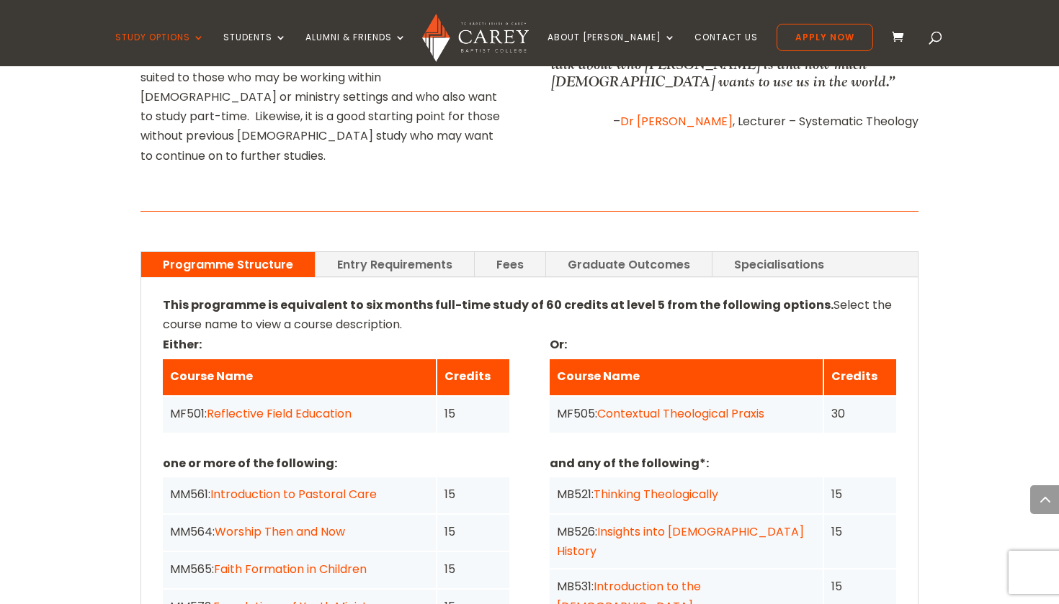
click at [403, 252] on link "Entry Requirements" at bounding box center [394, 264] width 158 height 25
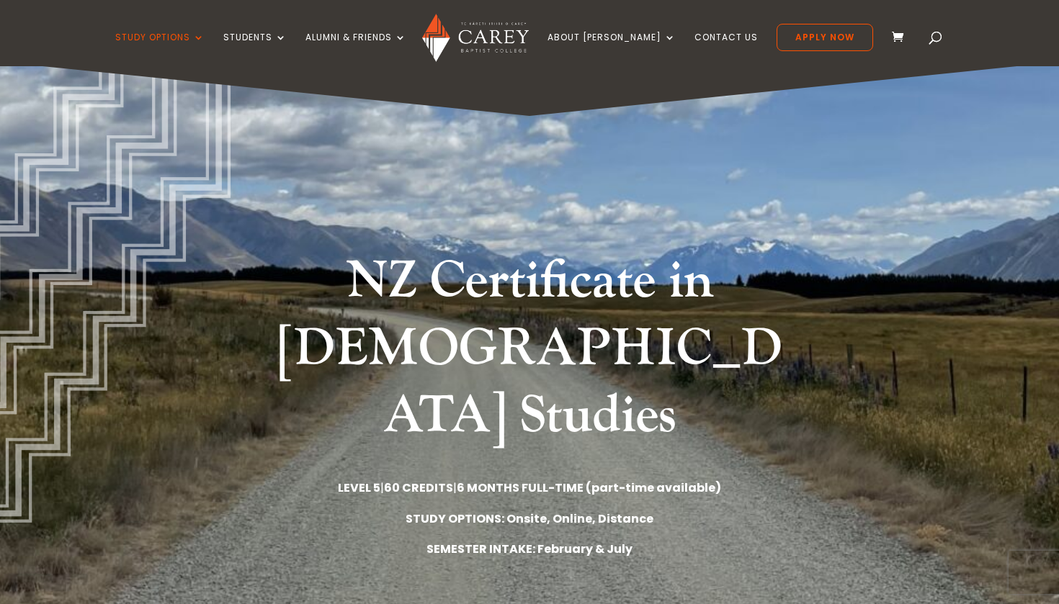
scroll to position [12, 0]
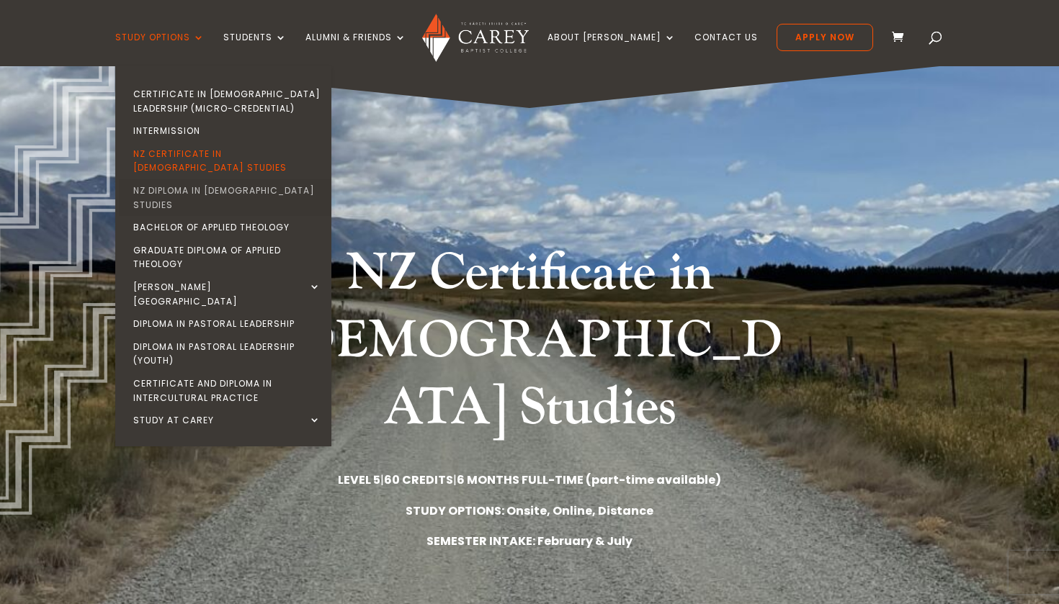
click at [210, 179] on link "NZ Diploma in [DEMOGRAPHIC_DATA] Studies" at bounding box center [227, 197] width 216 height 37
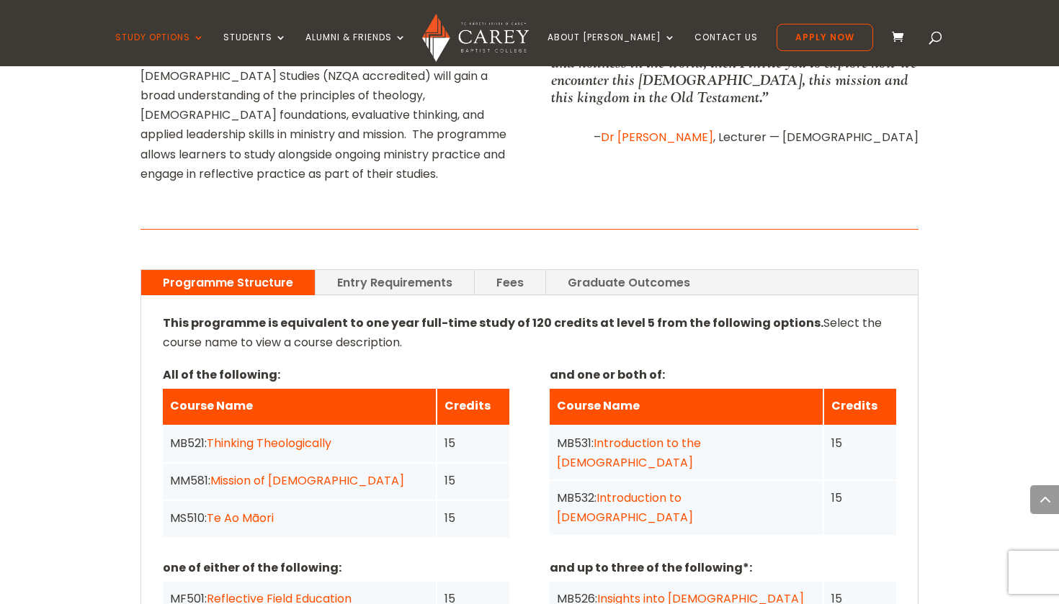
scroll to position [948, 0]
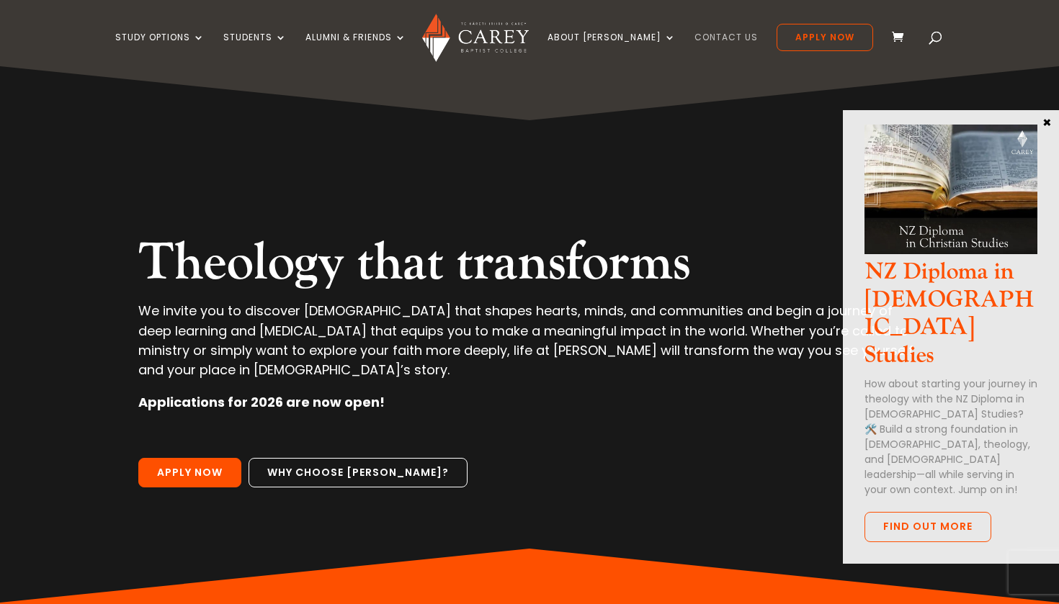
click at [705, 40] on link "Contact Us" at bounding box center [725, 49] width 63 height 34
click at [1044, 122] on button "×" at bounding box center [1046, 121] width 14 height 13
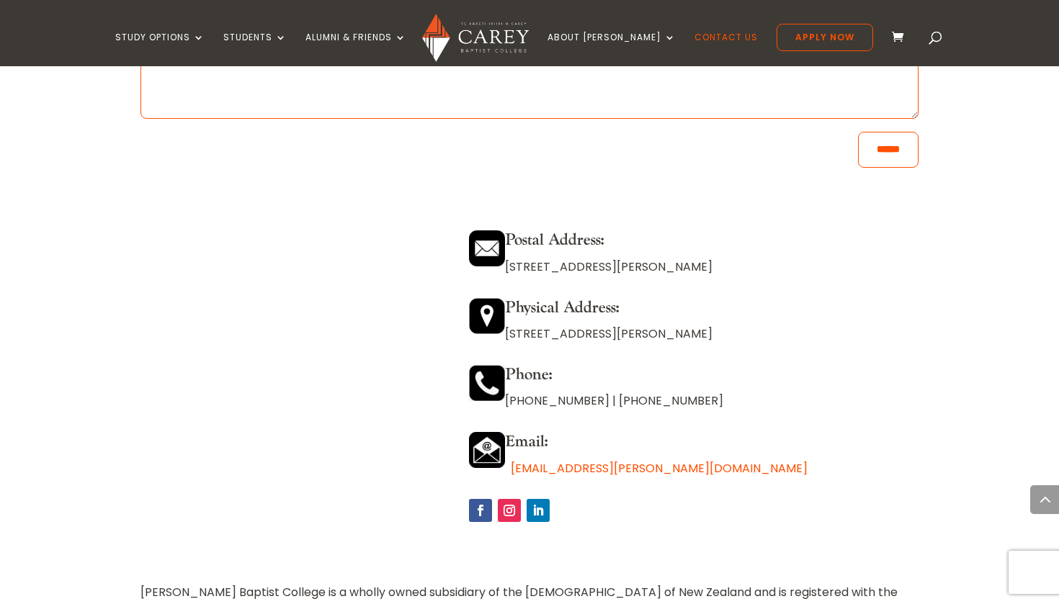
scroll to position [1157, 0]
drag, startPoint x: 644, startPoint y: 464, endPoint x: 511, endPoint y: 464, distance: 133.9
click at [511, 464] on p "[EMAIL_ADDRESS][PERSON_NAME][DOMAIN_NAME]" at bounding box center [693, 468] width 449 height 19
copy p "[EMAIL_ADDRESS][PERSON_NAME][DOMAIN_NAME]"
